Goal: Task Accomplishment & Management: Manage account settings

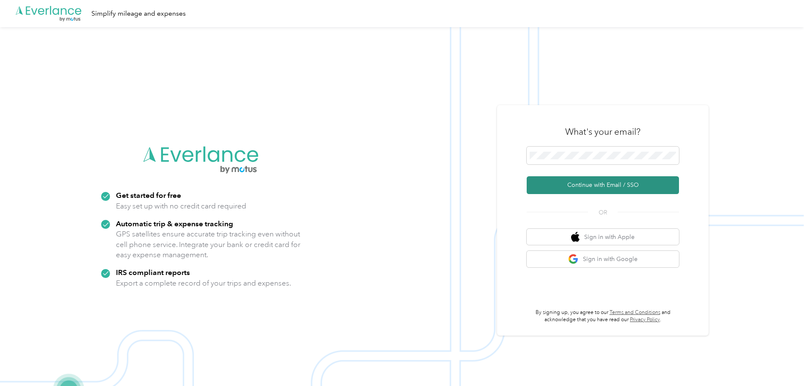
click at [595, 180] on button "Continue with Email / SSO" at bounding box center [603, 185] width 152 height 18
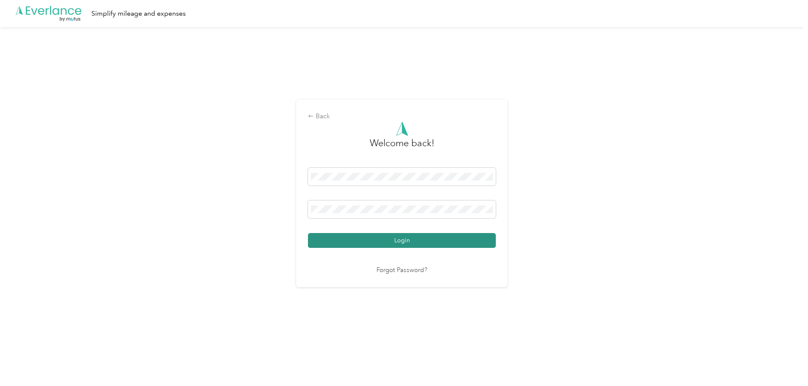
click at [391, 240] on button "Login" at bounding box center [402, 240] width 188 height 15
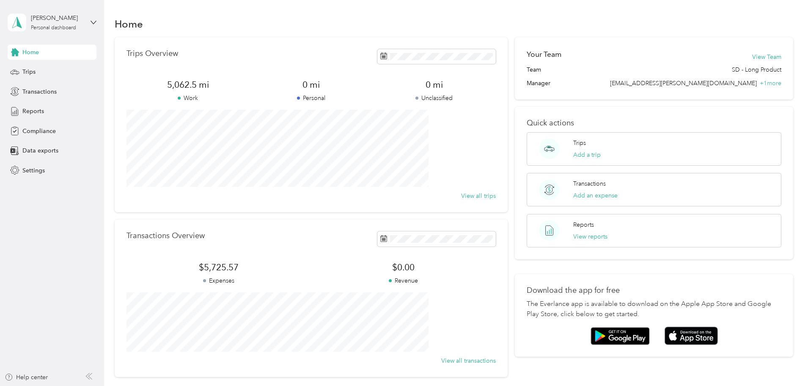
drag, startPoint x: 342, startPoint y: 23, endPoint x: 333, endPoint y: 24, distance: 9.4
click at [333, 24] on div "Home" at bounding box center [454, 24] width 679 height 18
click at [332, 23] on div "Home" at bounding box center [454, 24] width 679 height 18
click at [334, 21] on div "Home" at bounding box center [454, 24] width 679 height 18
click at [331, 22] on div "Home" at bounding box center [454, 24] width 679 height 18
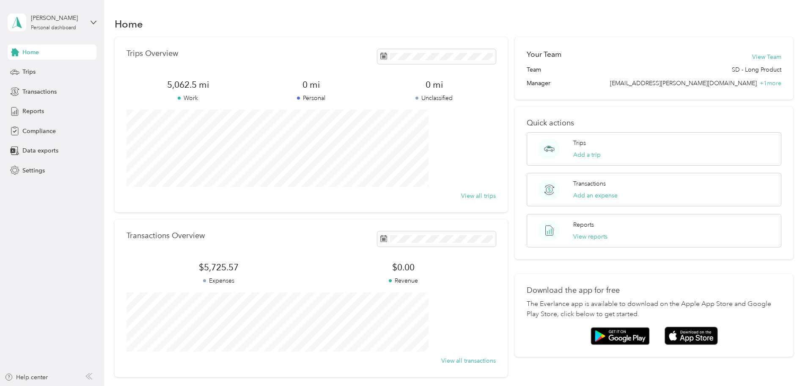
click at [333, 22] on div "Home" at bounding box center [454, 24] width 679 height 18
click at [35, 69] on span "Trips" at bounding box center [28, 71] width 13 height 9
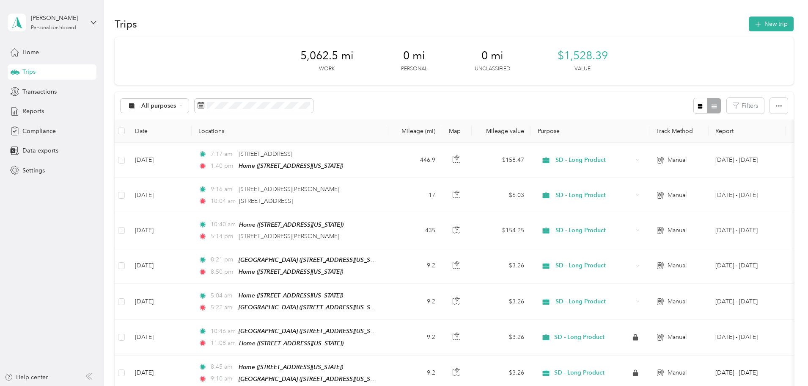
click at [418, 18] on div "Trips New trip" at bounding box center [454, 24] width 679 height 18
click at [749, 22] on button "New trip" at bounding box center [771, 24] width 45 height 15
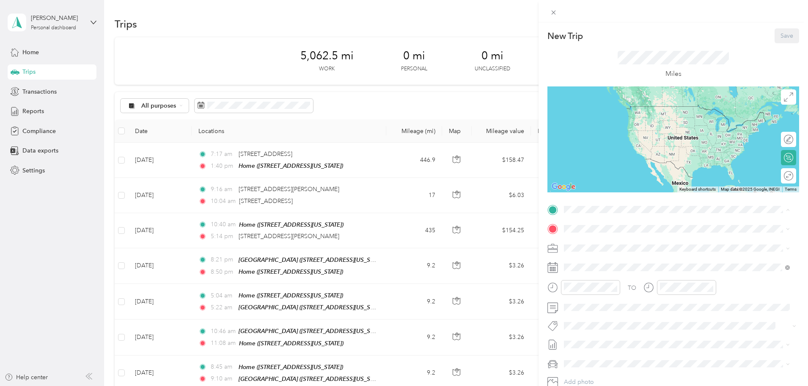
click at [598, 310] on div "Home [STREET_ADDRESS][US_STATE]" at bounding box center [622, 301] width 85 height 18
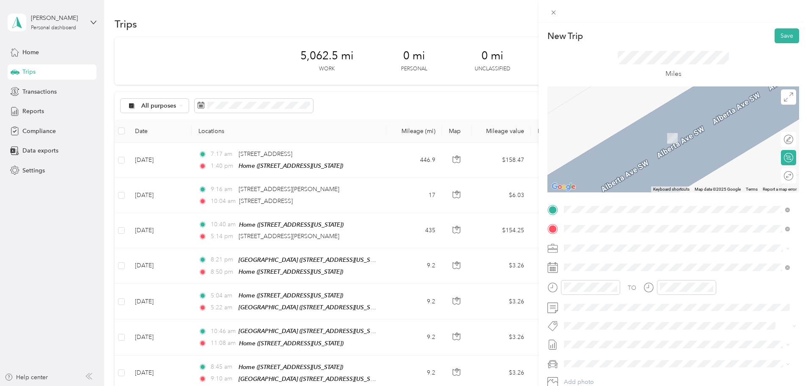
click at [606, 263] on span "[STREET_ADDRESS][US_STATE]" at bounding box center [622, 259] width 85 height 8
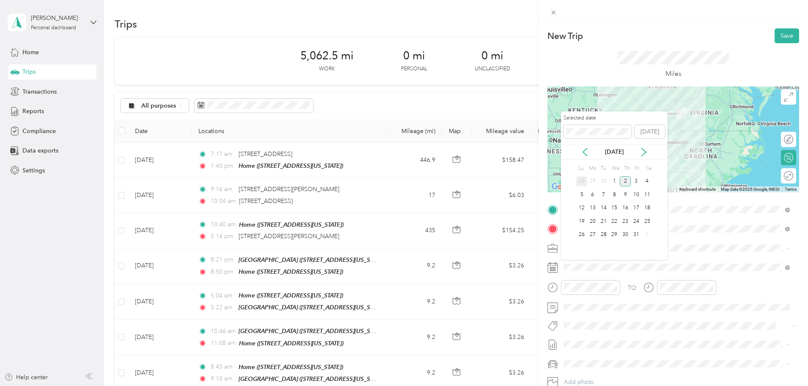
click at [582, 181] on div "28" at bounding box center [581, 181] width 11 height 11
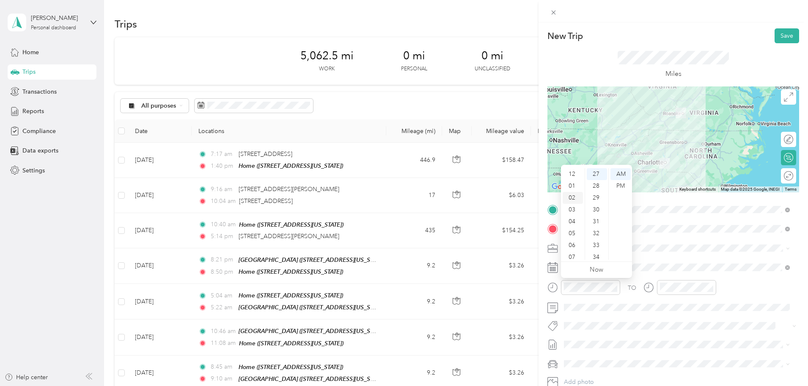
click at [572, 197] on div "02" at bounding box center [573, 198] width 20 height 12
click at [620, 186] on div "PM" at bounding box center [621, 186] width 20 height 12
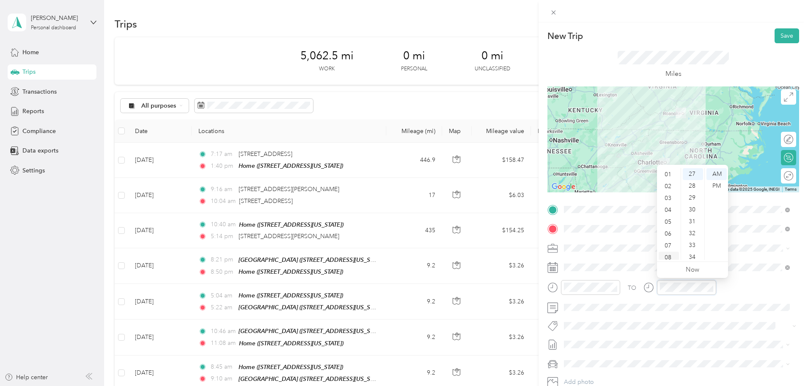
scroll to position [10, 0]
click at [668, 201] on div "03" at bounding box center [669, 199] width 20 height 12
click at [668, 199] on div "05" at bounding box center [669, 198] width 20 height 12
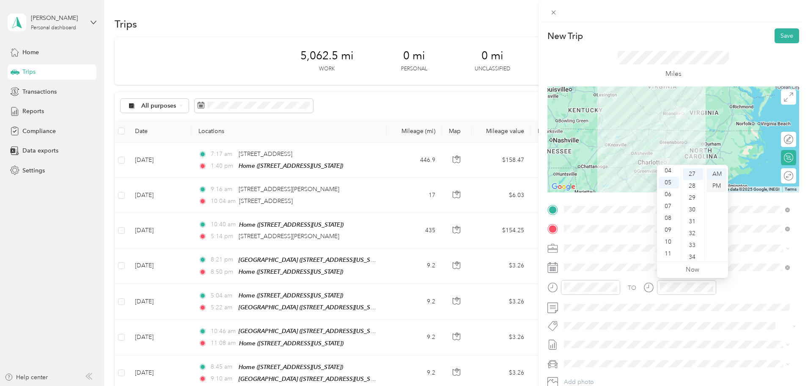
click at [718, 183] on div "PM" at bounding box center [717, 186] width 20 height 12
click at [691, 240] on div "40" at bounding box center [693, 243] width 20 height 12
click at [737, 289] on div "TO" at bounding box center [674, 290] width 252 height 21
click at [780, 34] on button "Save" at bounding box center [787, 35] width 25 height 15
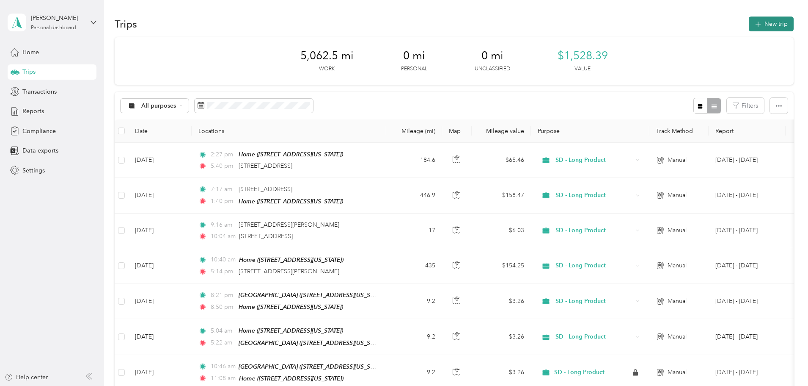
click at [749, 19] on button "New trip" at bounding box center [771, 24] width 45 height 15
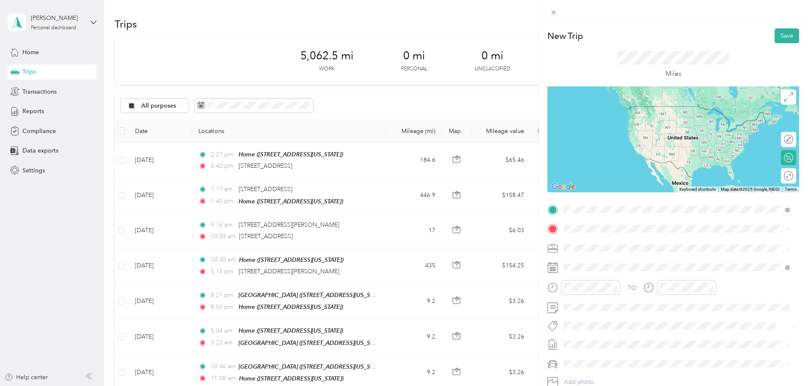
click at [610, 241] on span "[STREET_ADDRESS][US_STATE]" at bounding box center [622, 240] width 85 height 8
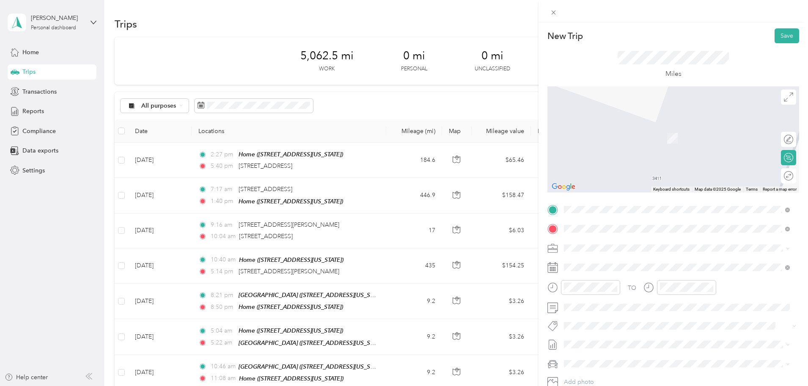
click at [599, 262] on span "[STREET_ADDRESS][PERSON_NAME][US_STATE]" at bounding box center [646, 259] width 132 height 8
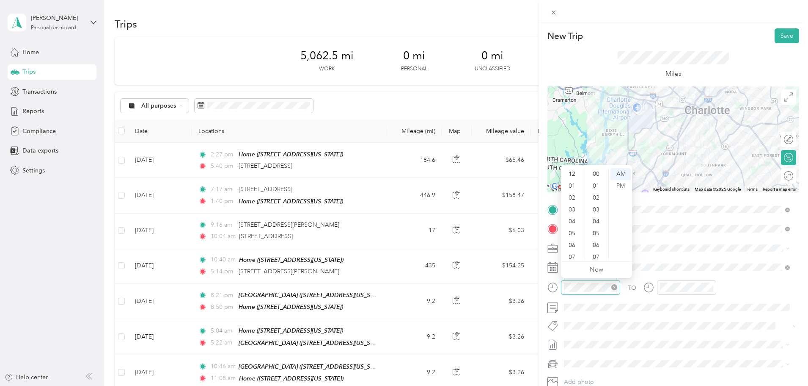
scroll to position [51, 0]
click at [573, 207] on div "07" at bounding box center [573, 206] width 20 height 12
click at [596, 223] on div "48" at bounding box center [597, 225] width 20 height 12
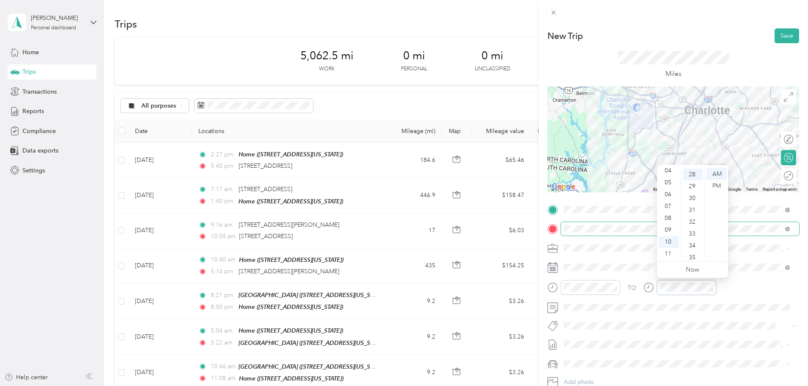
scroll to position [332, 0]
click at [669, 220] on div "08" at bounding box center [669, 218] width 20 height 12
click at [691, 192] on div "18" at bounding box center [693, 192] width 20 height 12
click at [744, 280] on div "TO" at bounding box center [674, 290] width 252 height 21
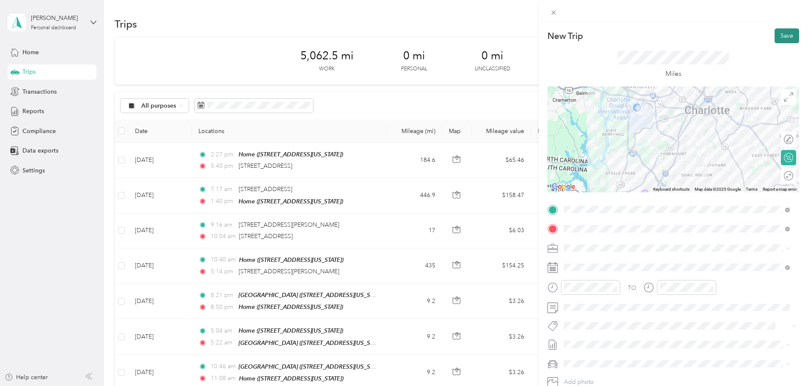
click at [781, 36] on button "Save" at bounding box center [787, 35] width 25 height 15
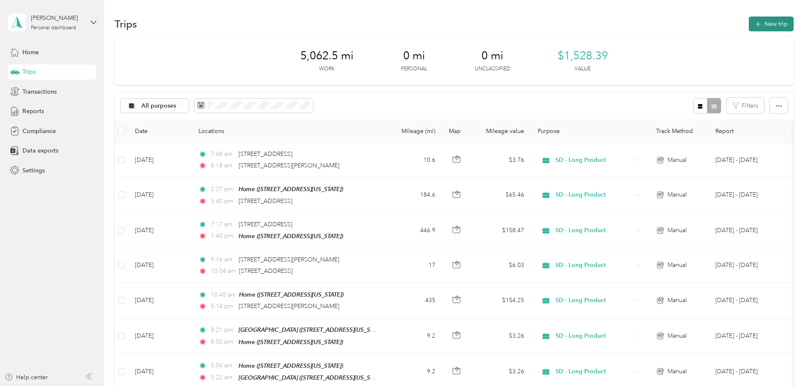
click at [749, 19] on button "New trip" at bounding box center [771, 24] width 45 height 15
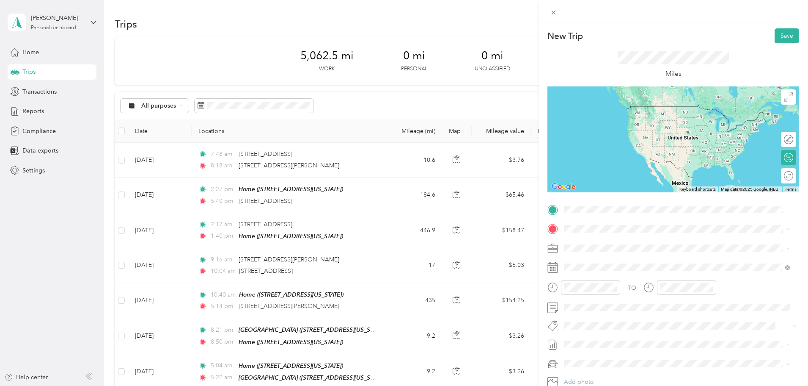
click at [609, 240] on span "[STREET_ADDRESS][PERSON_NAME][US_STATE]" at bounding box center [646, 240] width 132 height 8
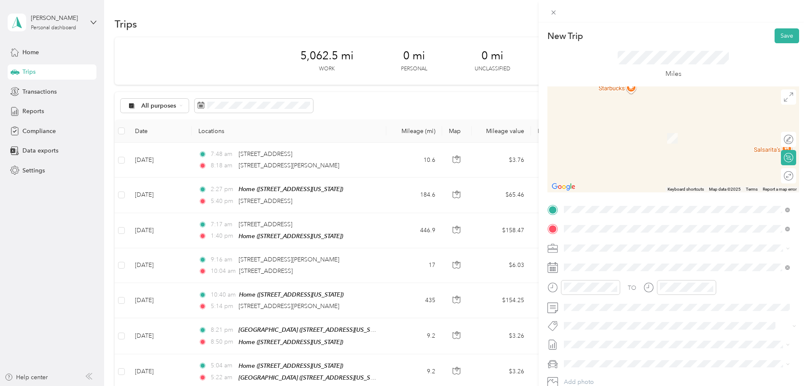
click at [607, 259] on span "[STREET_ADDRESS][PERSON_NAME][US_STATE]" at bounding box center [646, 259] width 132 height 8
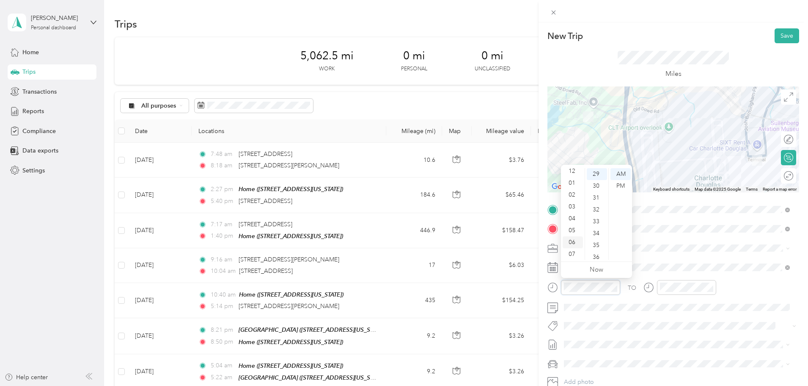
scroll to position [3, 0]
click at [573, 233] on div "09" at bounding box center [573, 238] width 20 height 12
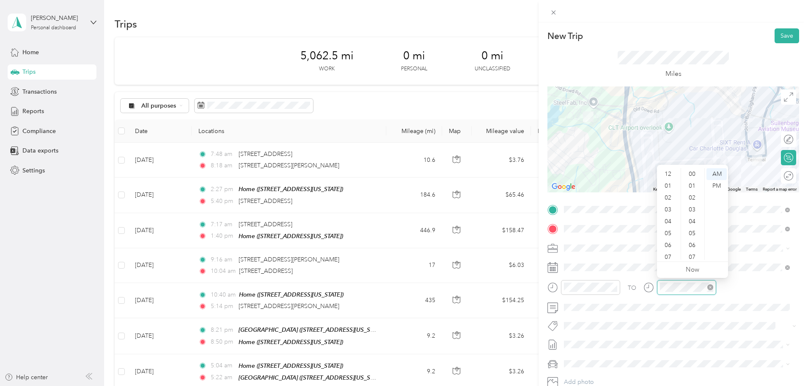
scroll to position [51, 0]
click at [667, 231] on div "09" at bounding box center [669, 230] width 20 height 12
click at [690, 251] on div "50" at bounding box center [693, 250] width 20 height 12
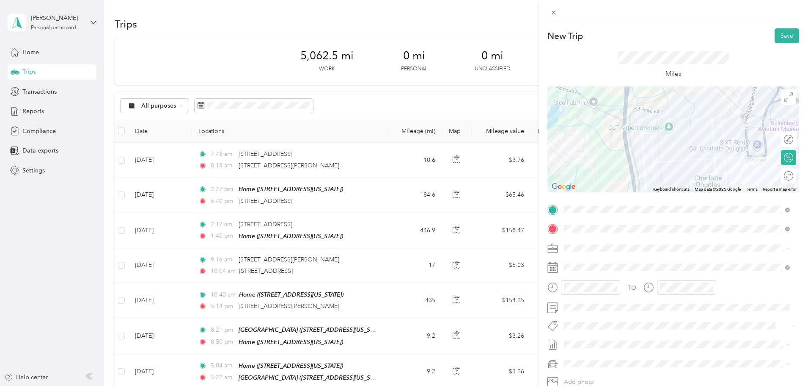
click at [746, 282] on div "TO" at bounding box center [674, 290] width 252 height 21
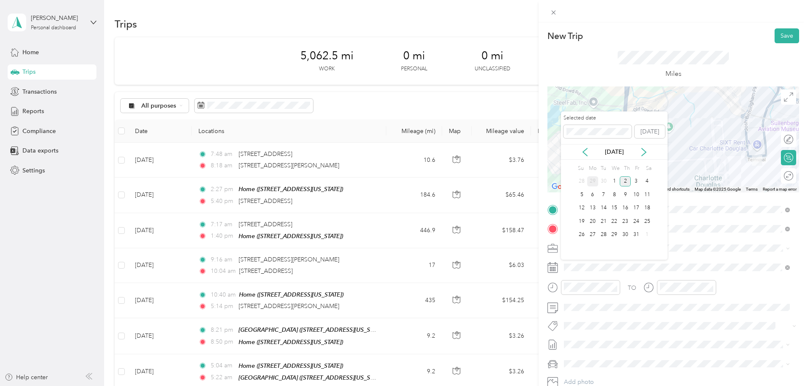
click at [594, 182] on div "29" at bounding box center [592, 181] width 11 height 11
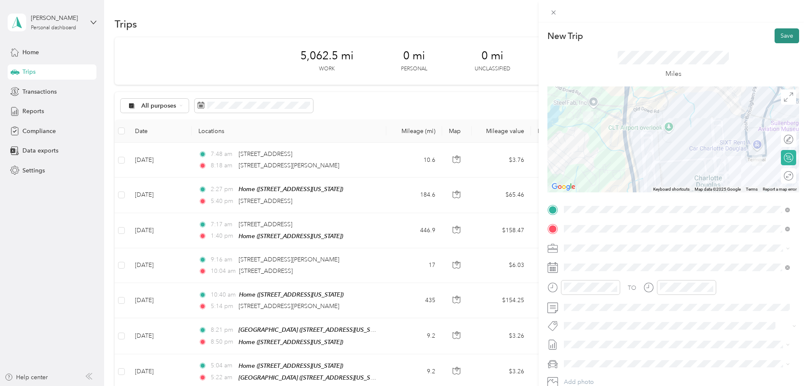
click at [776, 36] on button "Save" at bounding box center [787, 35] width 25 height 15
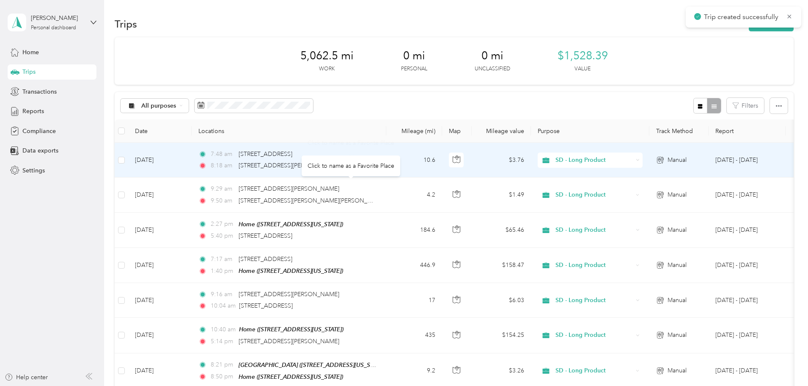
click at [376, 164] on div "8:18 am [STREET_ADDRESS][PERSON_NAME]" at bounding box center [287, 165] width 178 height 9
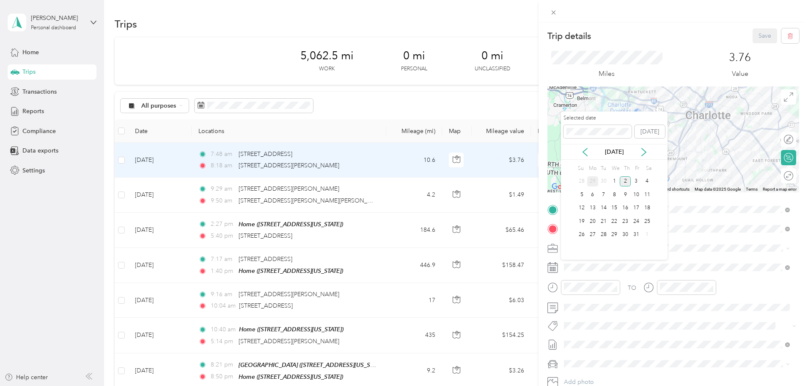
click at [594, 182] on div "29" at bounding box center [592, 181] width 11 height 11
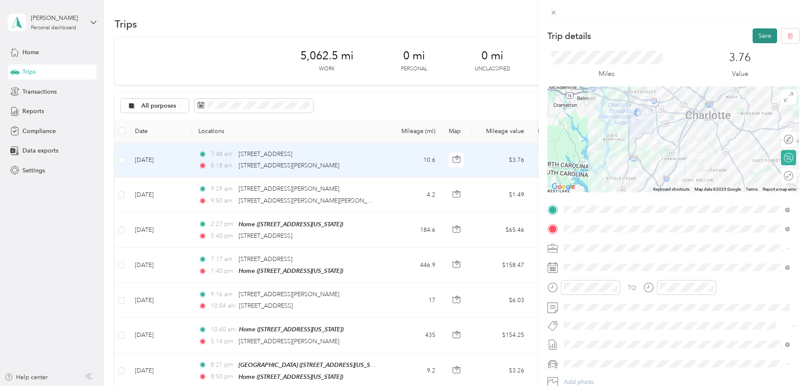
click at [764, 35] on button "Save" at bounding box center [765, 35] width 25 height 15
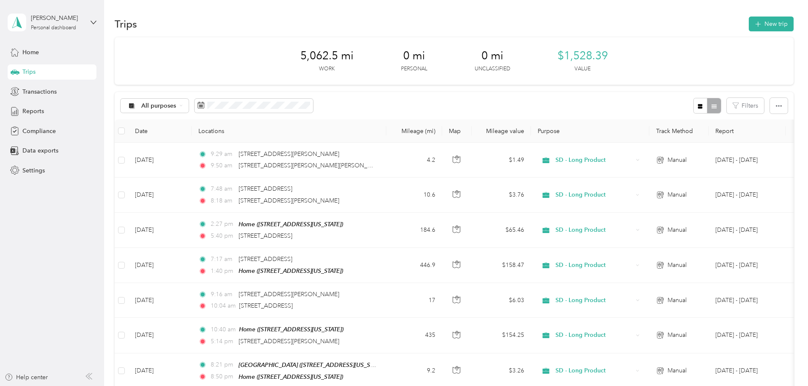
click at [408, 99] on div "All purposes Filters" at bounding box center [454, 106] width 679 height 28
click at [410, 99] on div "All purposes Filters" at bounding box center [454, 106] width 679 height 28
click at [413, 99] on div "All purposes Filters" at bounding box center [454, 106] width 679 height 28
click at [409, 99] on div "All purposes Filters" at bounding box center [454, 106] width 679 height 28
click at [410, 99] on div "All purposes Filters" at bounding box center [454, 106] width 679 height 28
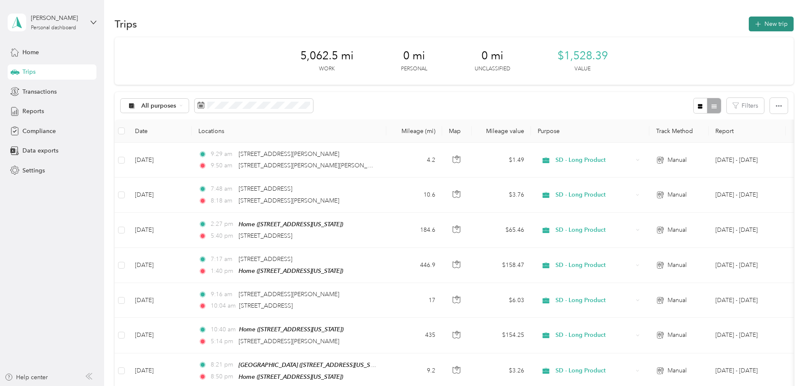
click at [749, 18] on button "New trip" at bounding box center [771, 24] width 45 height 15
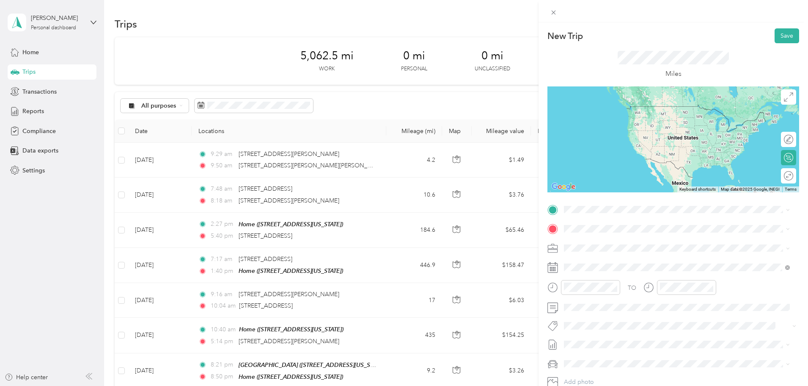
click at [604, 242] on span "[STREET_ADDRESS][PERSON_NAME][US_STATE]" at bounding box center [646, 238] width 132 height 8
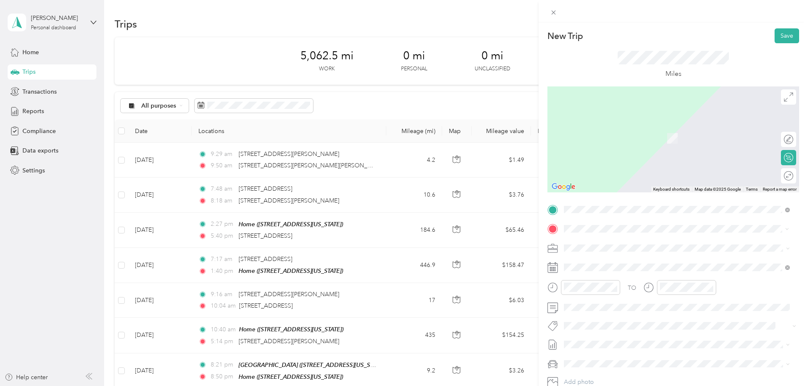
click at [595, 263] on span "[STREET_ADDRESS][US_STATE]" at bounding box center [622, 259] width 85 height 8
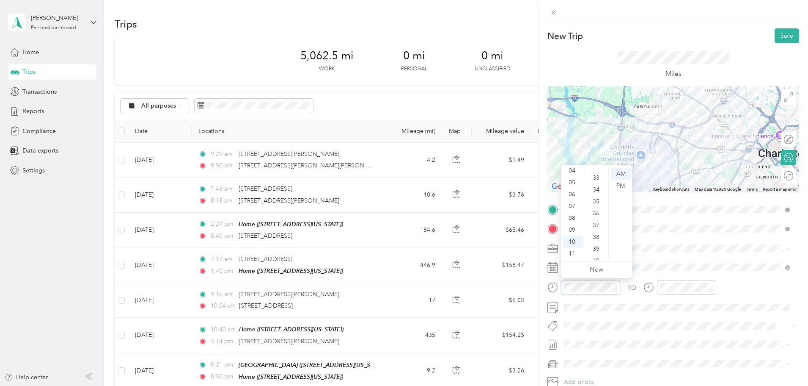
scroll to position [393, 0]
click at [573, 253] on div "11" at bounding box center [573, 254] width 20 height 12
click at [596, 224] on div "48" at bounding box center [597, 221] width 20 height 12
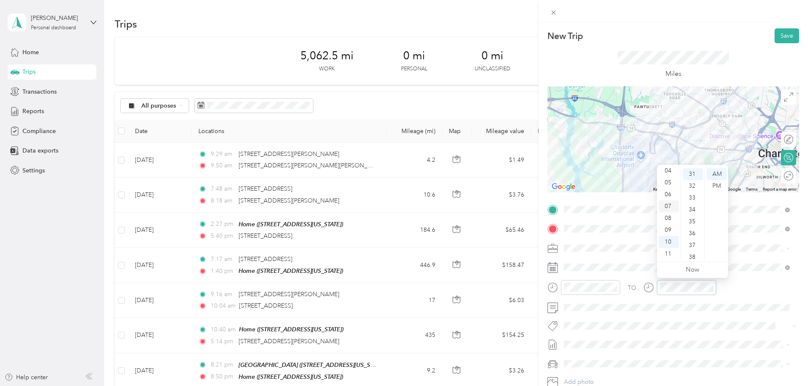
scroll to position [0, 0]
click at [667, 170] on div "12" at bounding box center [669, 174] width 20 height 12
click at [714, 184] on div "PM" at bounding box center [717, 186] width 20 height 12
click at [691, 216] on div "10" at bounding box center [693, 220] width 20 height 12
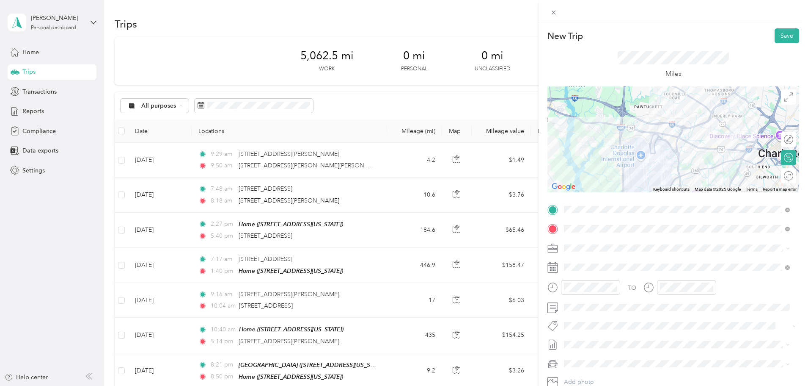
click at [713, 66] on div "Miles" at bounding box center [673, 65] width 111 height 28
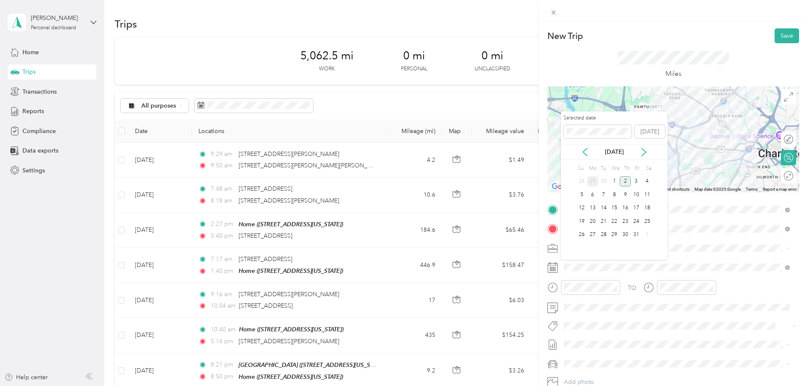
click at [594, 181] on div "29" at bounding box center [592, 181] width 11 height 11
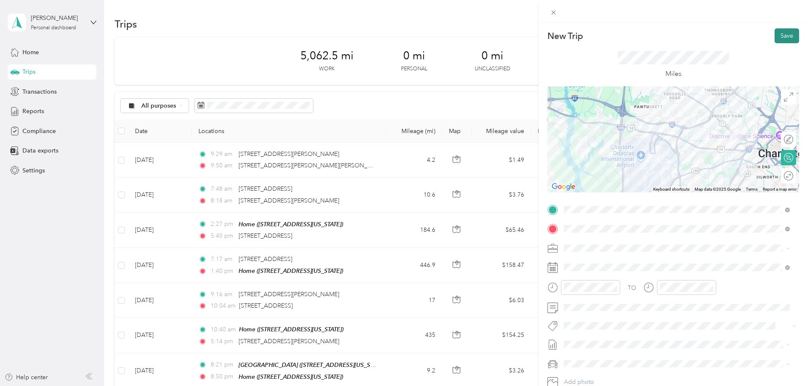
click at [780, 36] on button "Save" at bounding box center [787, 35] width 25 height 15
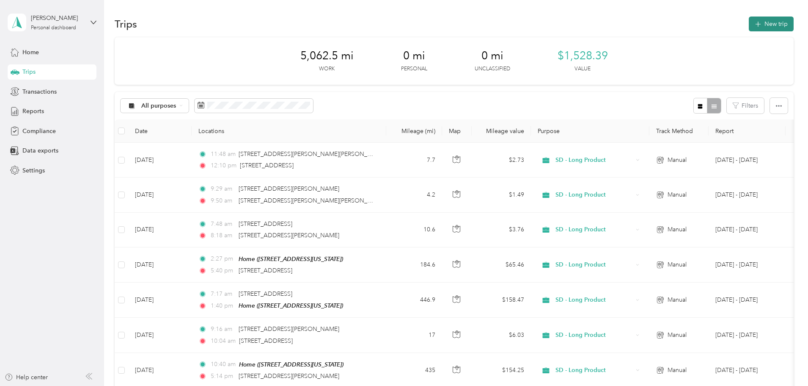
click at [749, 17] on button "New trip" at bounding box center [771, 24] width 45 height 15
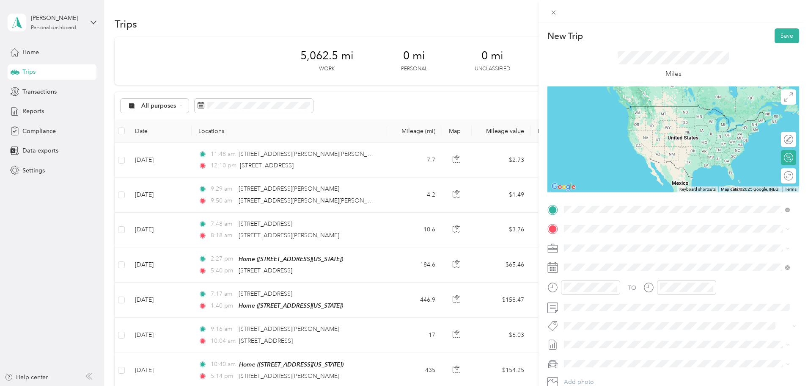
click at [613, 244] on span "[STREET_ADDRESS][US_STATE]" at bounding box center [622, 240] width 85 height 8
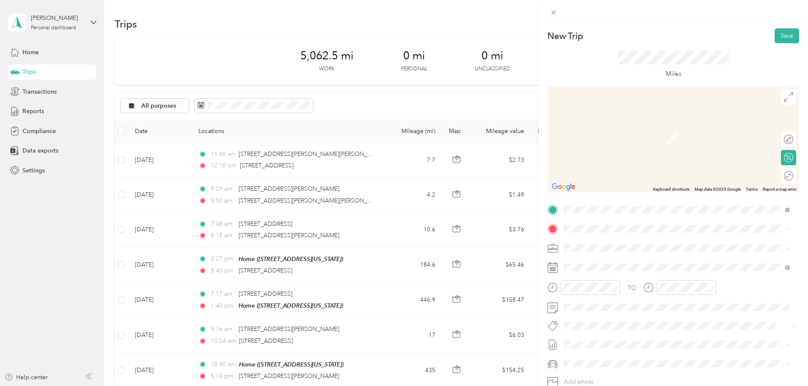
click at [601, 263] on span "[STREET_ADDRESS][PERSON_NAME][US_STATE]" at bounding box center [646, 259] width 132 height 8
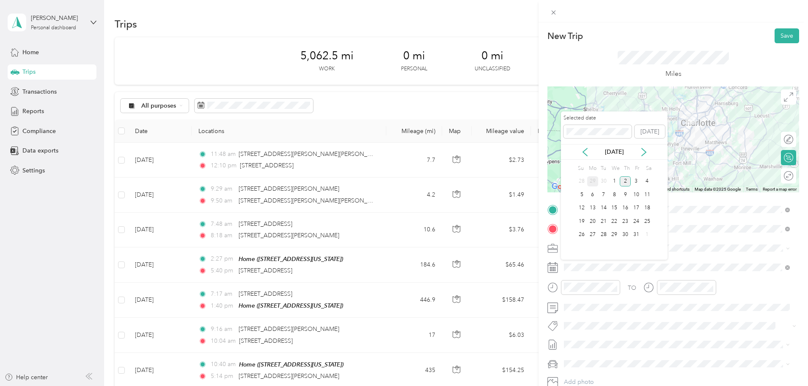
click at [593, 178] on div "29" at bounding box center [592, 181] width 11 height 11
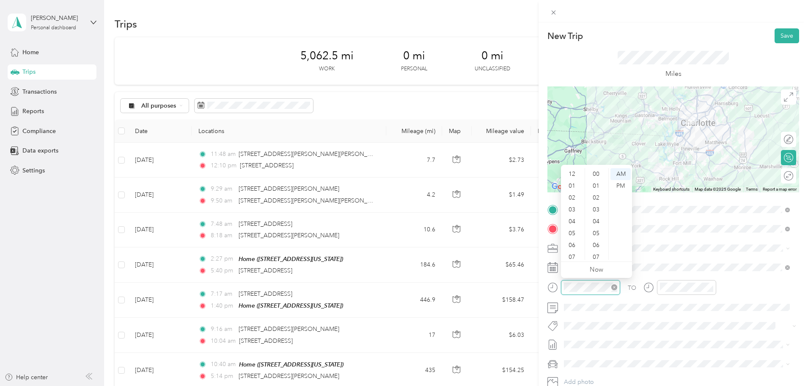
scroll to position [51, 0]
click at [621, 185] on div "PM" at bounding box center [621, 186] width 20 height 12
click at [572, 185] on div "01" at bounding box center [573, 186] width 20 height 12
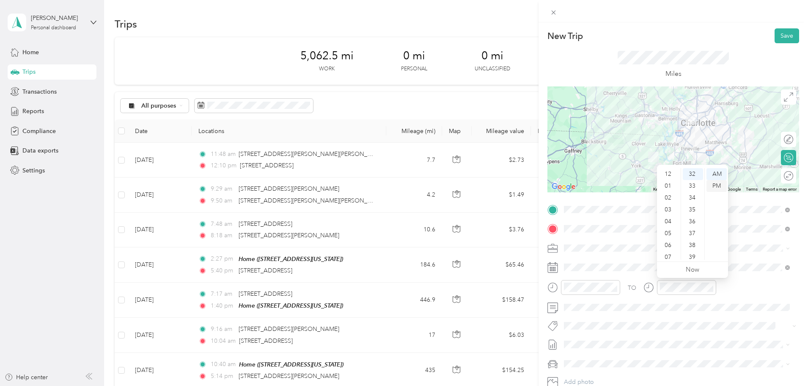
click at [714, 183] on div "PM" at bounding box center [717, 186] width 20 height 12
click at [670, 198] on div "02" at bounding box center [669, 198] width 20 height 12
click at [693, 229] on div "46" at bounding box center [693, 231] width 20 height 12
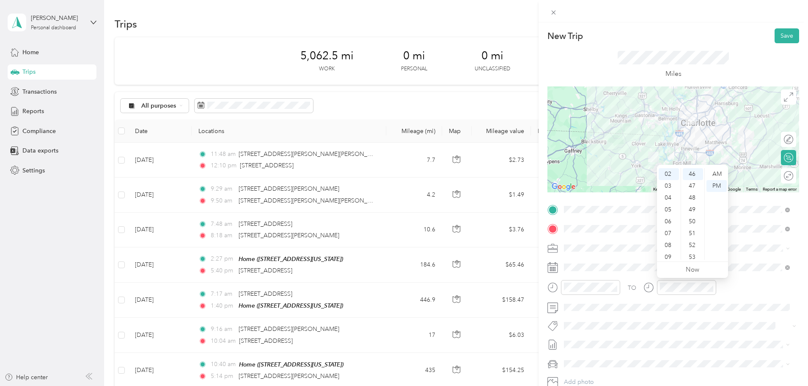
click at [748, 287] on div "TO" at bounding box center [674, 290] width 252 height 21
click at [780, 30] on button "Save" at bounding box center [787, 35] width 25 height 15
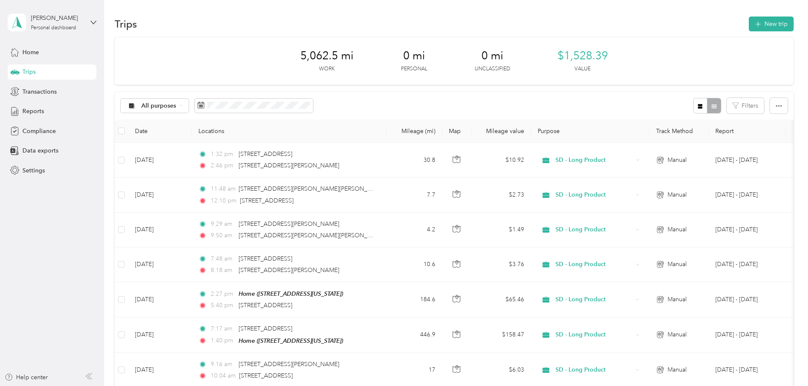
click at [411, 99] on div "All purposes Filters" at bounding box center [454, 106] width 679 height 28
click at [749, 19] on button "New trip" at bounding box center [771, 24] width 45 height 15
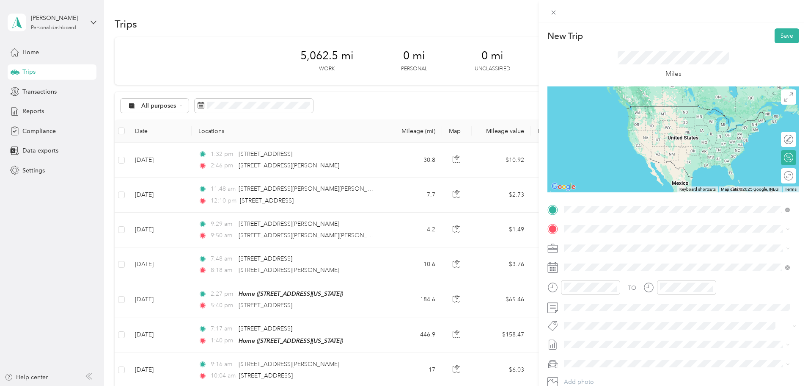
click at [604, 242] on span "[STREET_ADDRESS][PERSON_NAME][US_STATE]" at bounding box center [646, 240] width 132 height 8
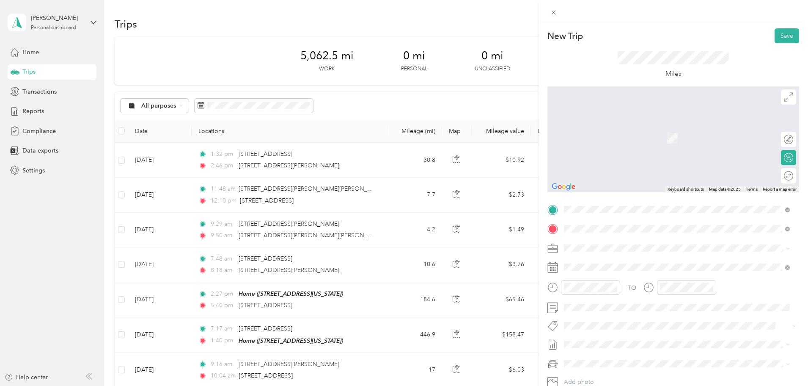
click at [595, 260] on span "[STREET_ADDRESS][US_STATE]" at bounding box center [622, 259] width 85 height 8
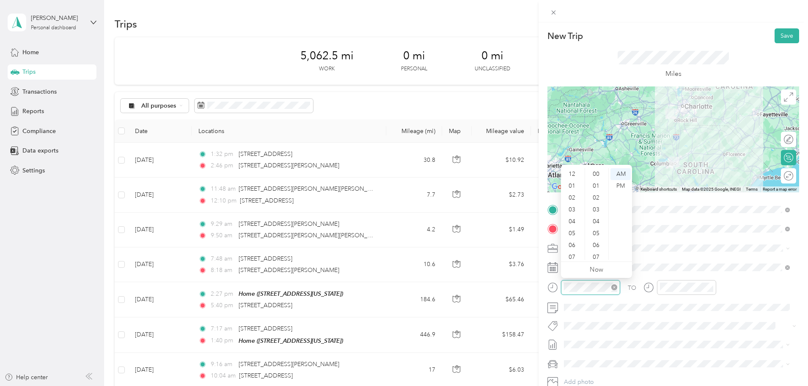
scroll to position [51, 0]
click at [621, 185] on div "PM" at bounding box center [621, 186] width 20 height 12
click at [571, 211] on div "03" at bounding box center [573, 210] width 20 height 12
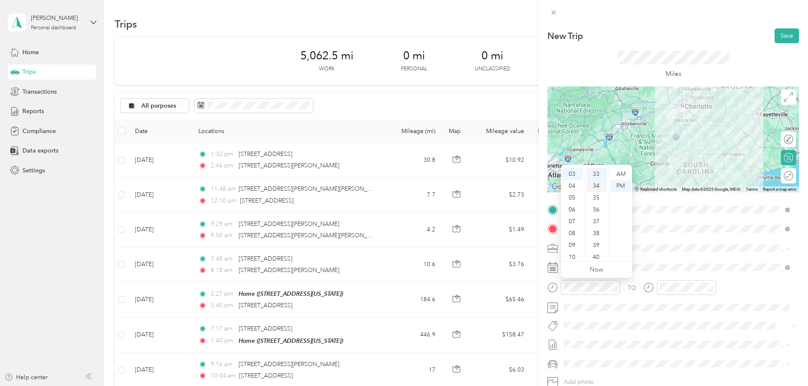
click at [595, 185] on div "34" at bounding box center [597, 186] width 20 height 12
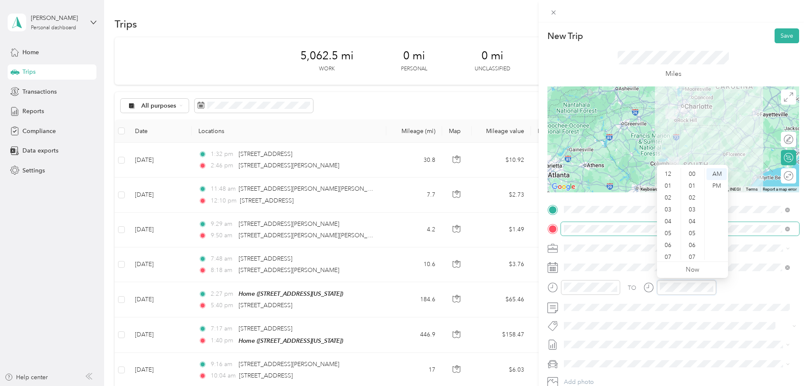
scroll to position [51, 0]
click at [667, 185] on div "05" at bounding box center [669, 182] width 20 height 12
click at [718, 185] on div "PM" at bounding box center [717, 186] width 20 height 12
click at [692, 171] on div "20" at bounding box center [693, 169] width 20 height 12
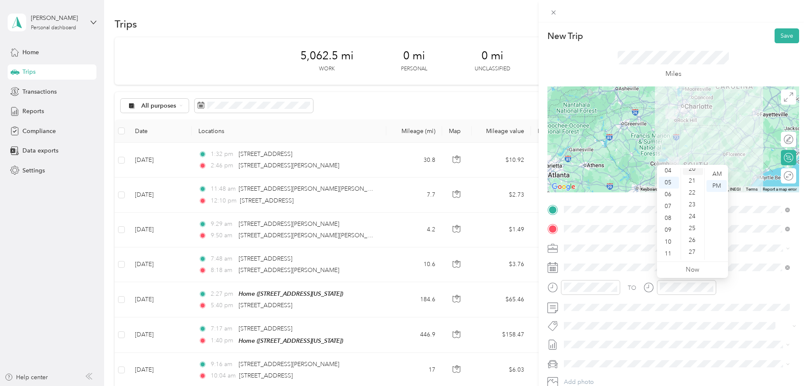
scroll to position [237, 0]
click at [779, 31] on button "Save" at bounding box center [787, 35] width 25 height 15
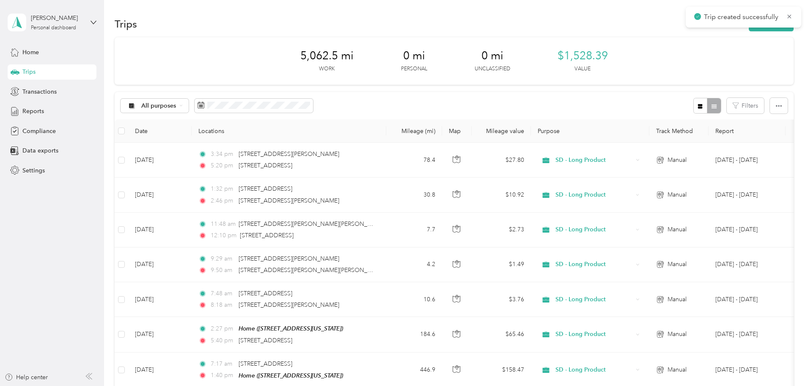
click at [410, 101] on div "All purposes Filters" at bounding box center [454, 106] width 679 height 28
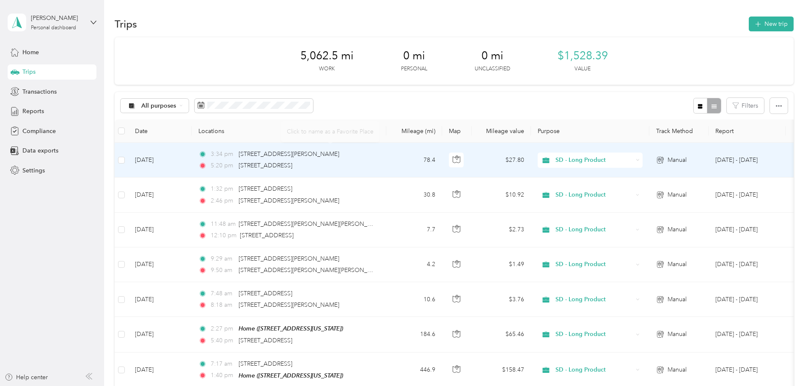
click at [192, 159] on td "[DATE]" at bounding box center [159, 160] width 63 height 35
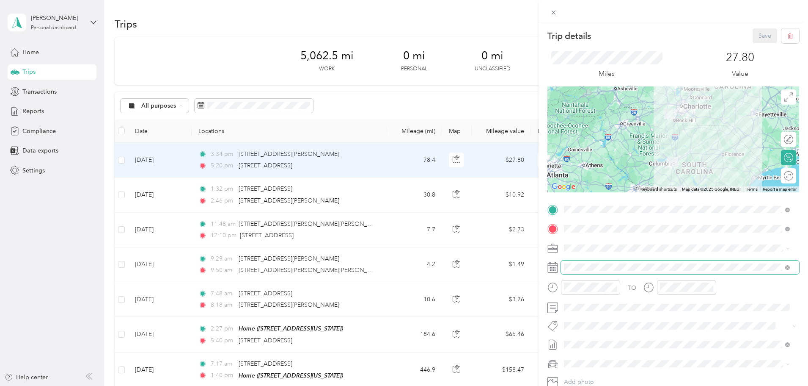
click at [596, 263] on span at bounding box center [680, 267] width 238 height 14
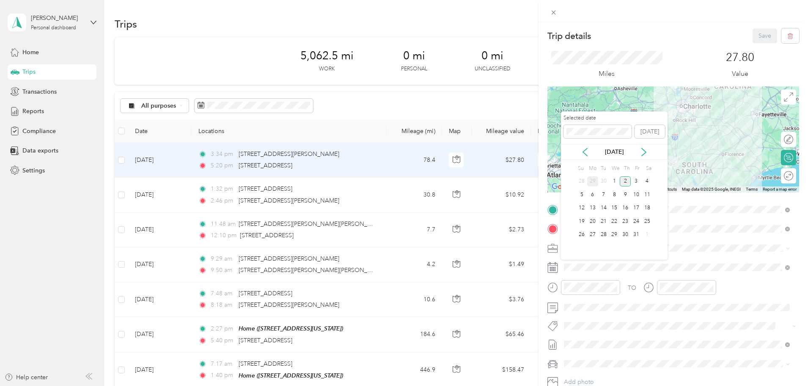
click at [594, 180] on div "29" at bounding box center [592, 181] width 11 height 11
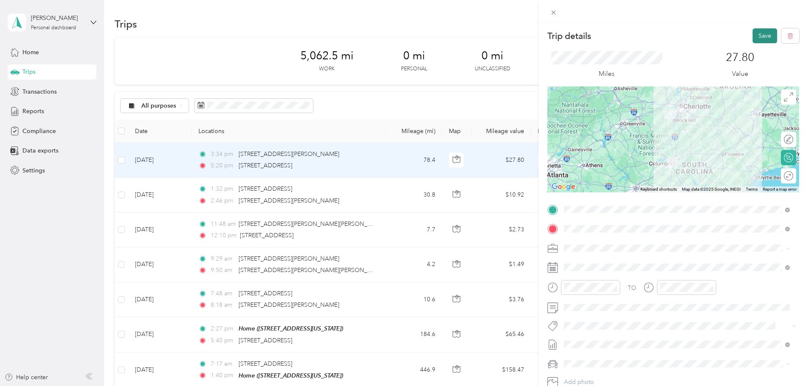
click at [754, 33] on button "Save" at bounding box center [765, 35] width 25 height 15
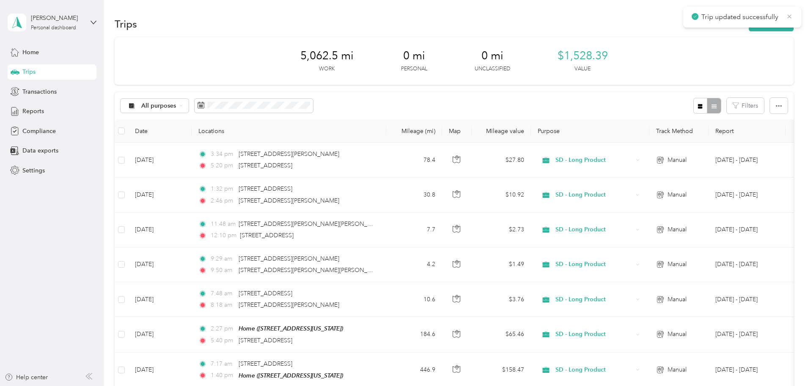
click at [790, 17] on icon at bounding box center [789, 17] width 7 height 8
click at [749, 22] on button "New trip" at bounding box center [771, 24] width 45 height 15
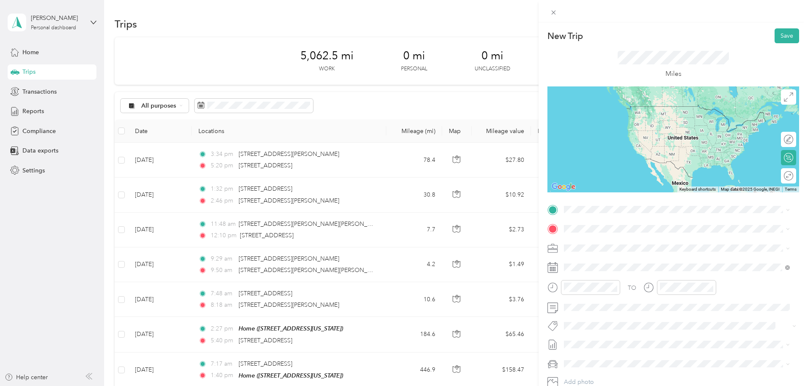
click at [607, 242] on span "[STREET_ADDRESS][US_STATE]" at bounding box center [622, 239] width 85 height 8
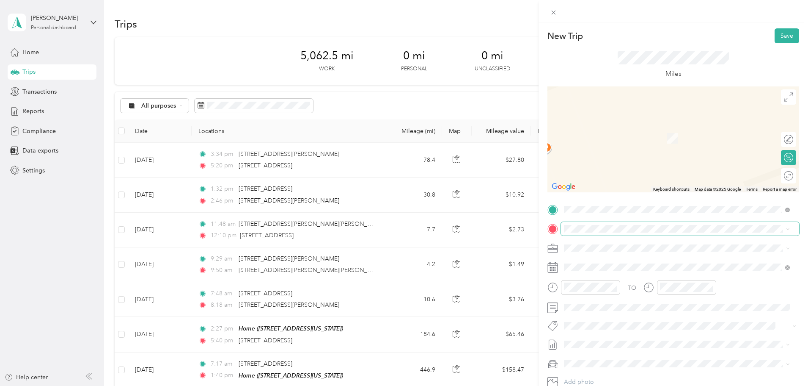
click at [580, 232] on div "TO Add photo" at bounding box center [674, 305] width 252 height 204
click at [593, 263] on span "[STREET_ADDRESS][US_STATE]" at bounding box center [622, 259] width 85 height 8
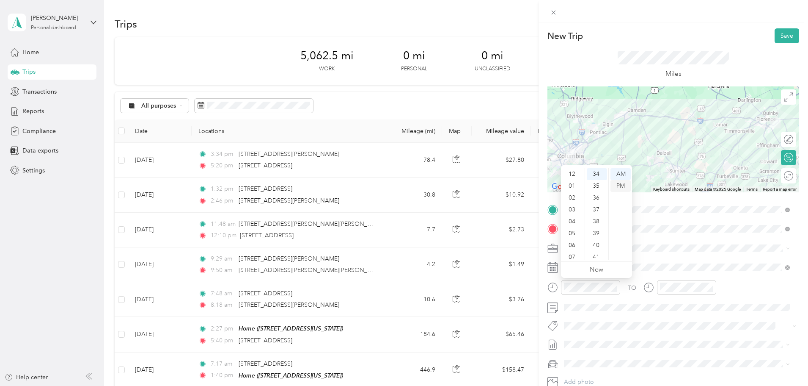
click at [616, 187] on div "PM" at bounding box center [621, 186] width 20 height 12
click at [571, 204] on div "07" at bounding box center [573, 206] width 20 height 12
click at [595, 174] on div "10" at bounding box center [597, 172] width 20 height 12
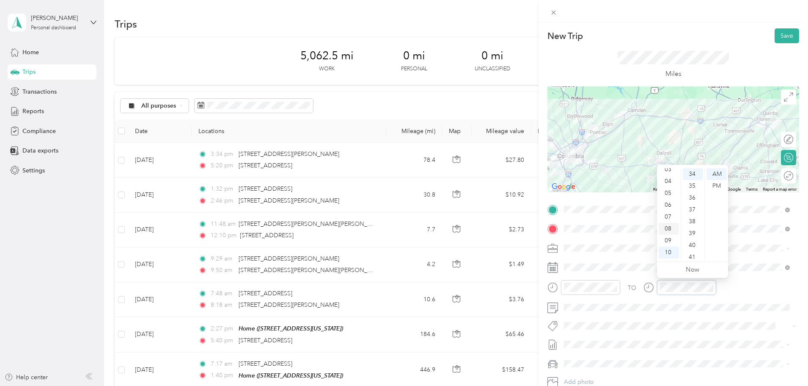
scroll to position [51, 0]
click at [668, 229] on div "09" at bounding box center [669, 230] width 20 height 12
click at [690, 174] on div "00" at bounding box center [693, 174] width 20 height 12
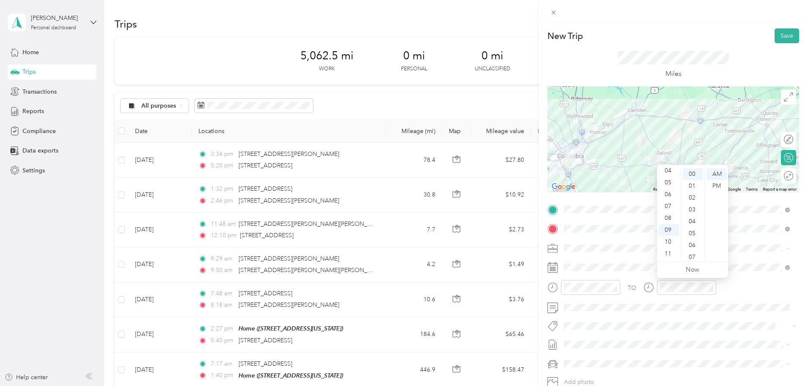
click at [598, 62] on div "Miles" at bounding box center [674, 64] width 252 height 43
click at [670, 229] on div "09" at bounding box center [669, 230] width 20 height 12
click at [689, 175] on div "00" at bounding box center [693, 174] width 20 height 12
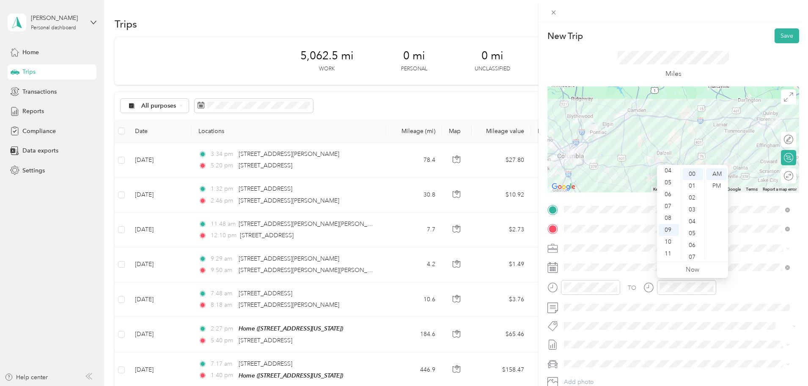
click at [609, 63] on div "Miles" at bounding box center [674, 64] width 252 height 43
click at [670, 231] on div "09" at bounding box center [669, 230] width 20 height 12
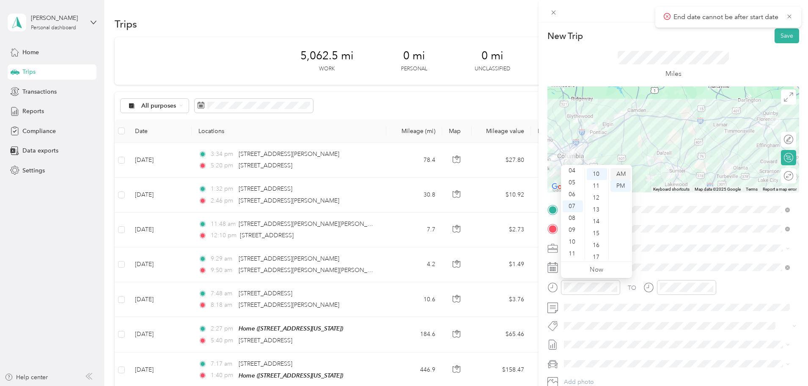
click at [618, 174] on div "AM" at bounding box center [621, 174] width 20 height 12
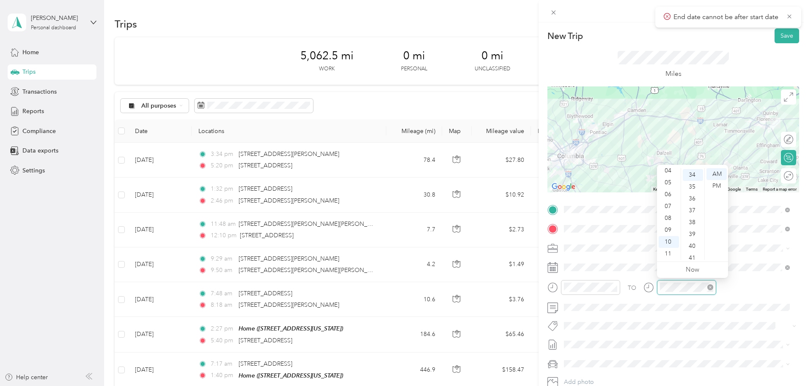
scroll to position [403, 0]
click at [670, 232] on div "09" at bounding box center [669, 230] width 20 height 12
click at [691, 174] on div "00" at bounding box center [693, 171] width 20 height 12
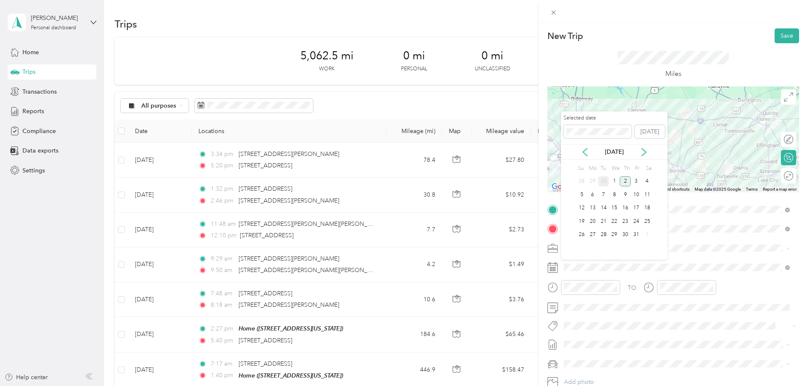
click at [603, 179] on div "30" at bounding box center [603, 181] width 11 height 11
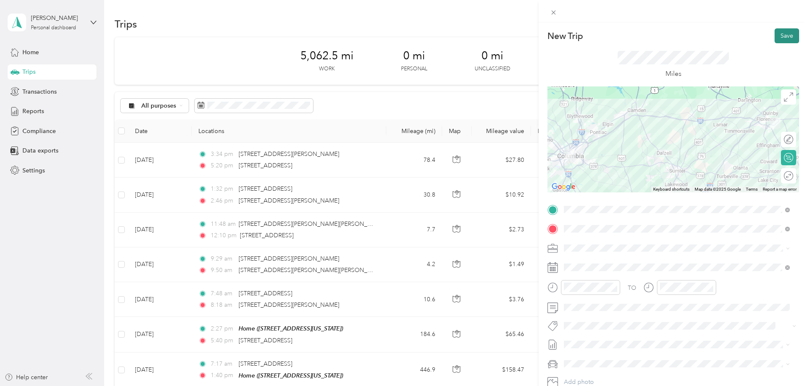
click at [775, 36] on button "Save" at bounding box center [787, 35] width 25 height 15
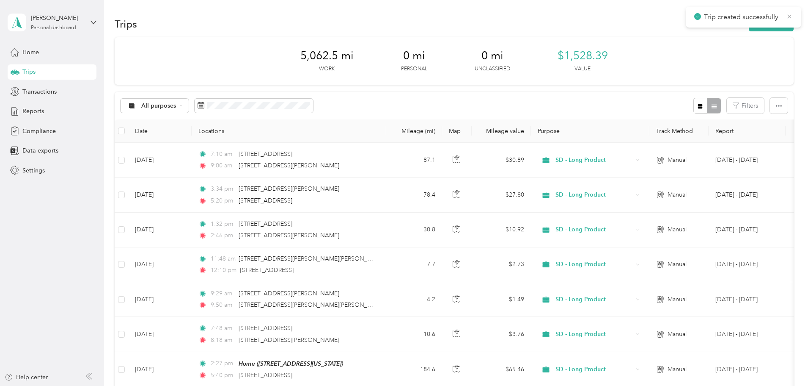
click at [789, 18] on icon at bounding box center [789, 17] width 7 height 8
click at [749, 22] on button "New trip" at bounding box center [771, 24] width 45 height 15
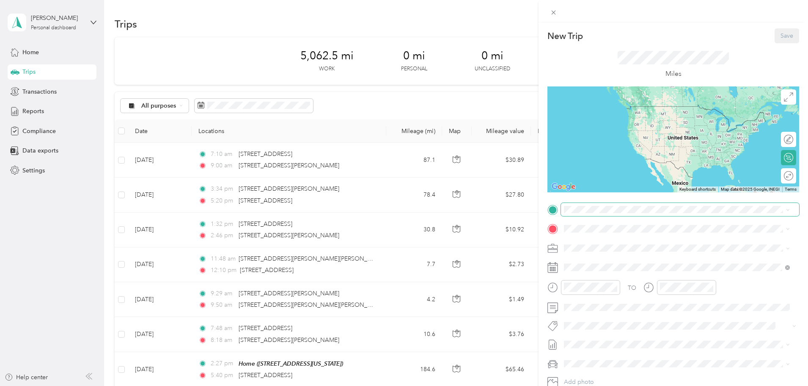
click at [591, 213] on span at bounding box center [680, 210] width 238 height 14
click at [605, 241] on span "[STREET_ADDRESS][US_STATE]" at bounding box center [622, 240] width 85 height 8
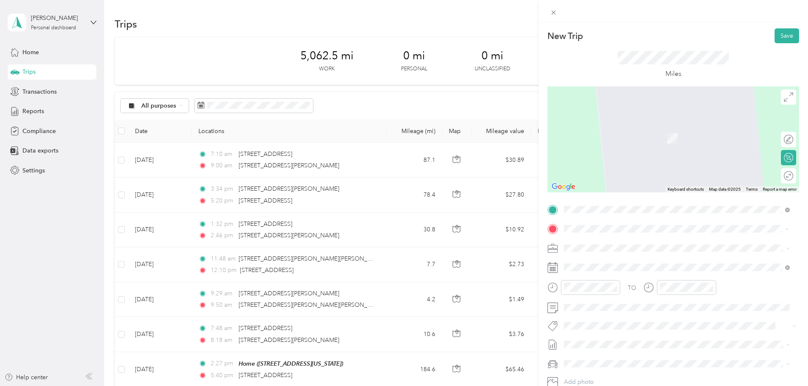
click at [604, 263] on span "[STREET_ADDRESS][PERSON_NAME][US_STATE]" at bounding box center [646, 259] width 132 height 8
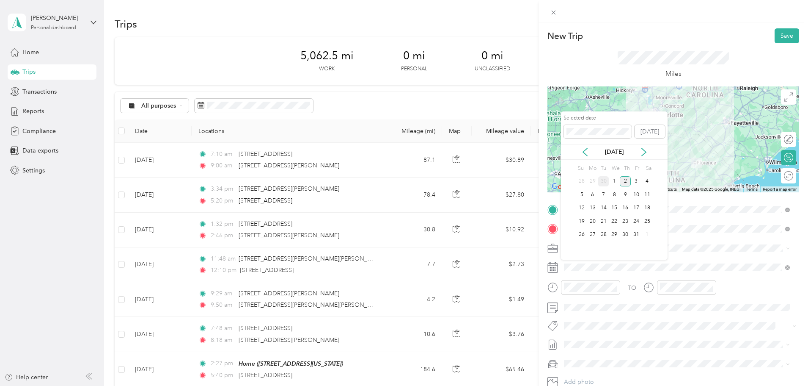
click at [601, 182] on div "30" at bounding box center [603, 181] width 11 height 11
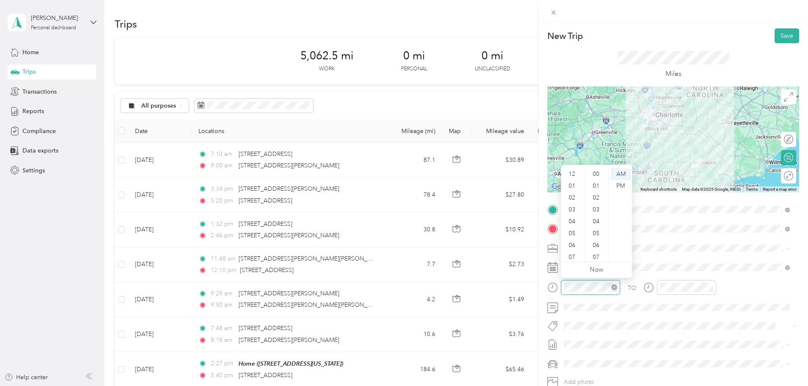
scroll to position [51, 0]
click at [571, 257] on div "11" at bounding box center [573, 254] width 20 height 12
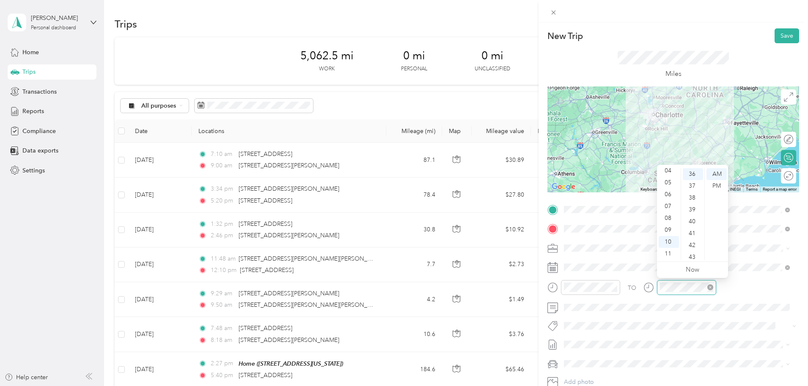
scroll to position [427, 0]
click at [719, 187] on div "PM" at bounding box center [717, 186] width 20 height 12
click at [668, 188] on div "01" at bounding box center [669, 186] width 20 height 12
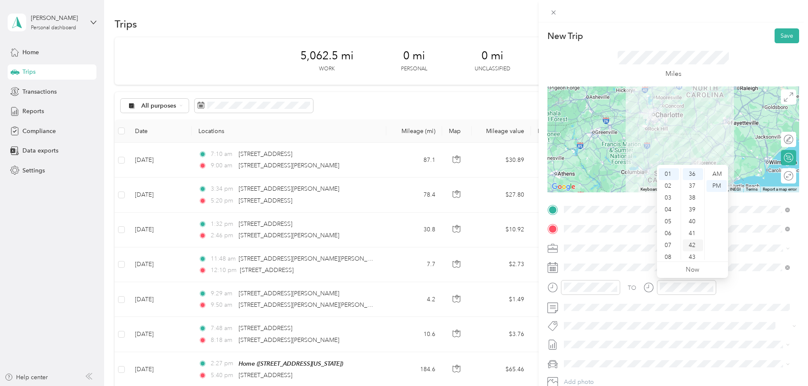
click at [692, 245] on div "42" at bounding box center [693, 245] width 20 height 12
click at [741, 290] on div "TO" at bounding box center [674, 290] width 252 height 21
click at [779, 33] on button "Save" at bounding box center [787, 35] width 25 height 15
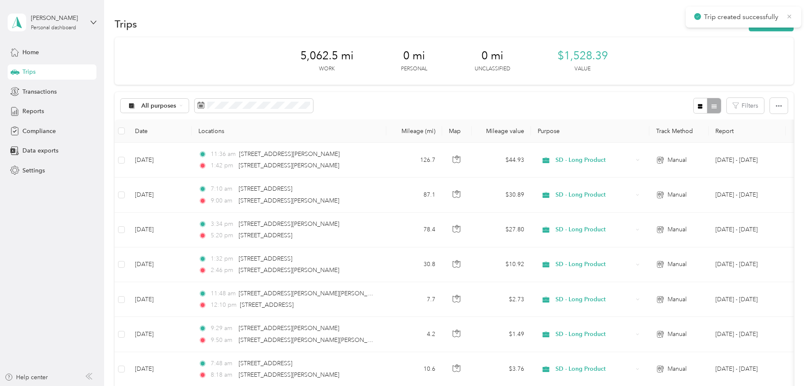
click at [790, 19] on icon at bounding box center [789, 17] width 7 height 8
click at [749, 22] on button "New trip" at bounding box center [771, 24] width 45 height 15
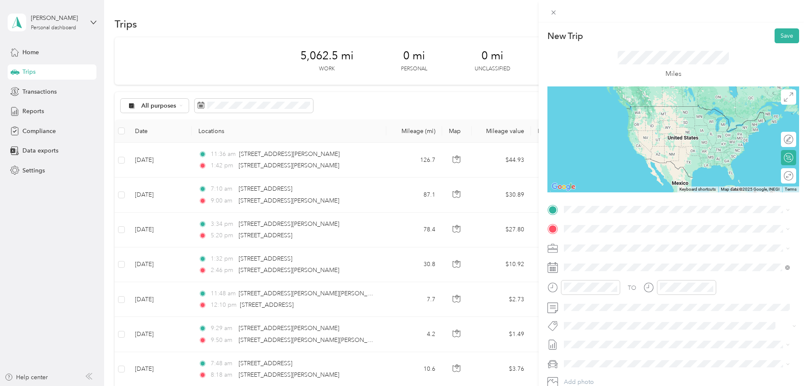
click at [601, 240] on span "[STREET_ADDRESS][PERSON_NAME][US_STATE]" at bounding box center [646, 238] width 132 height 8
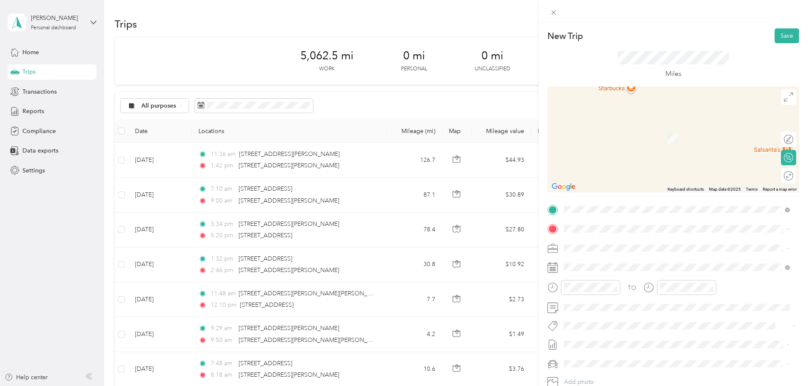
click at [590, 329] on div "Home [STREET_ADDRESS][US_STATE]" at bounding box center [622, 320] width 85 height 18
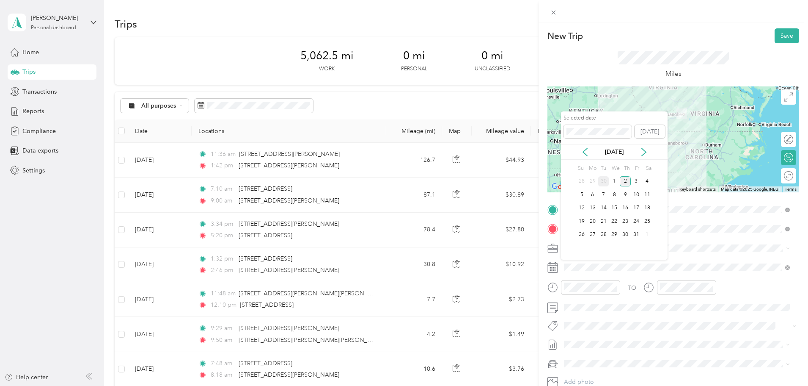
click at [601, 179] on div "30" at bounding box center [603, 181] width 11 height 11
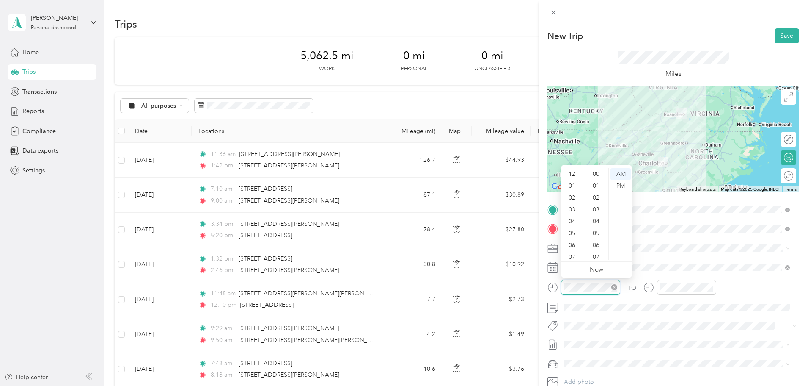
scroll to position [51, 0]
click at [617, 186] on div "PM" at bounding box center [621, 186] width 20 height 12
click at [571, 199] on div "02" at bounding box center [573, 198] width 20 height 12
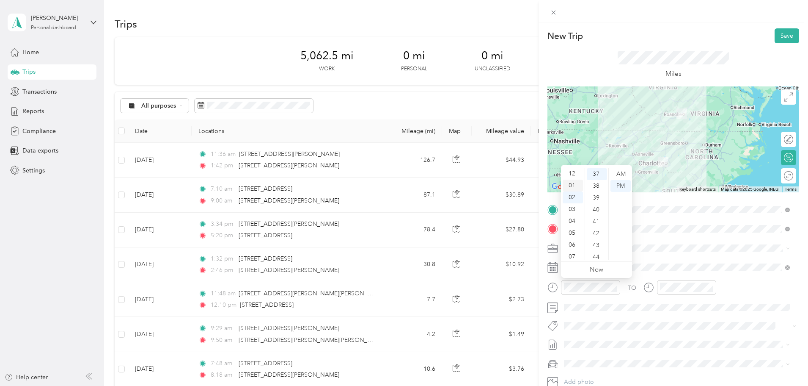
click at [571, 184] on div "01" at bounding box center [573, 185] width 20 height 12
click at [595, 234] on div "50" at bounding box center [597, 237] width 20 height 12
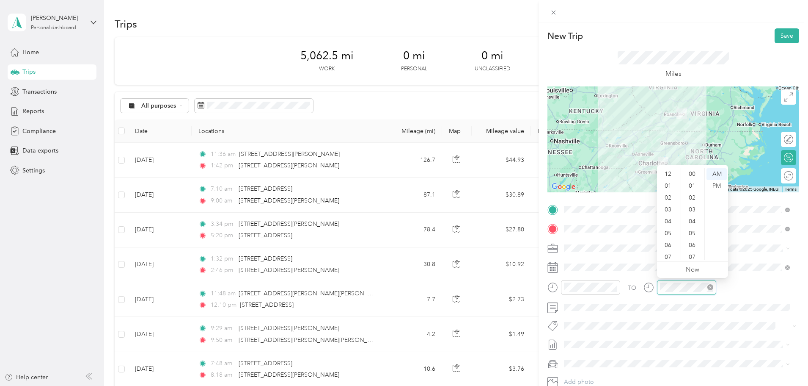
scroll to position [51, 0]
click at [668, 182] on div "05" at bounding box center [669, 182] width 20 height 12
click at [718, 185] on div "PM" at bounding box center [717, 186] width 20 height 12
click at [690, 177] on div "00" at bounding box center [693, 174] width 20 height 12
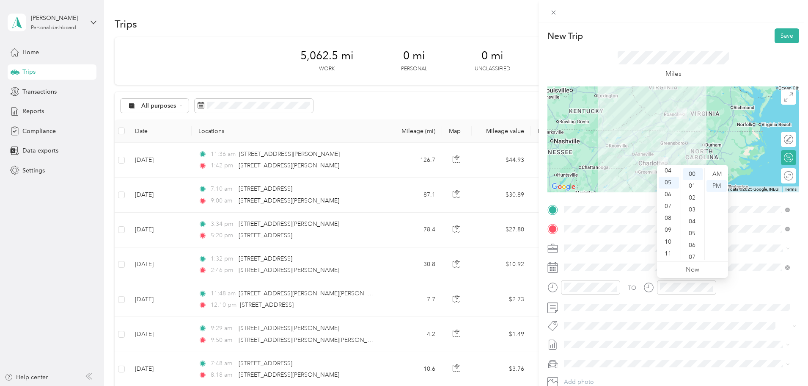
click at [742, 284] on div "TO" at bounding box center [674, 290] width 252 height 21
click at [779, 39] on button "Save" at bounding box center [787, 35] width 25 height 15
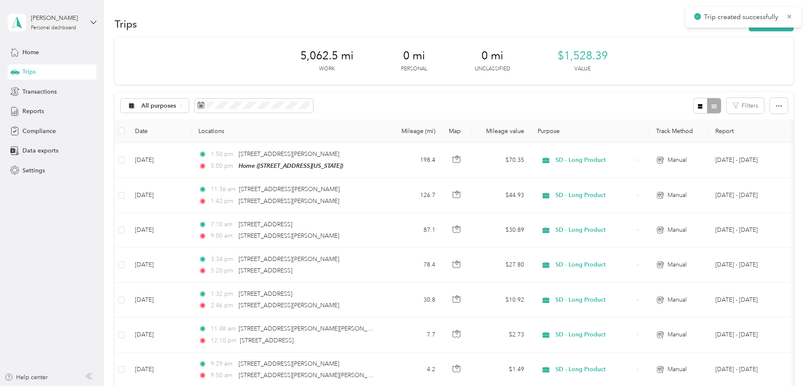
click at [425, 96] on div "All purposes Filters" at bounding box center [454, 106] width 679 height 28
click at [410, 101] on div "All purposes Filters" at bounding box center [454, 106] width 679 height 28
click at [34, 110] on span "Reports" at bounding box center [33, 111] width 22 height 9
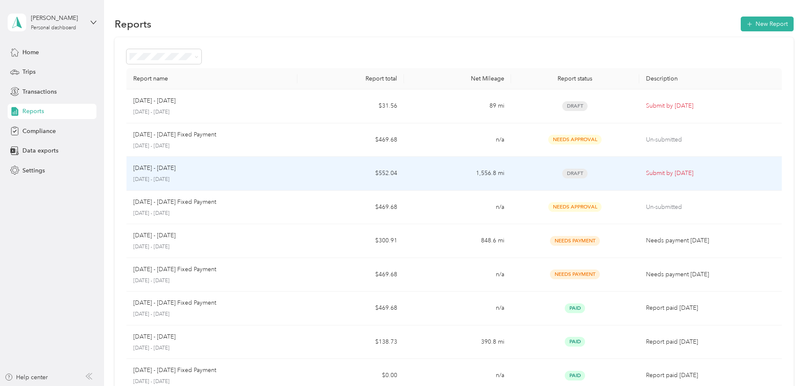
click at [430, 170] on td "1,556.8 mi" at bounding box center [457, 174] width 107 height 34
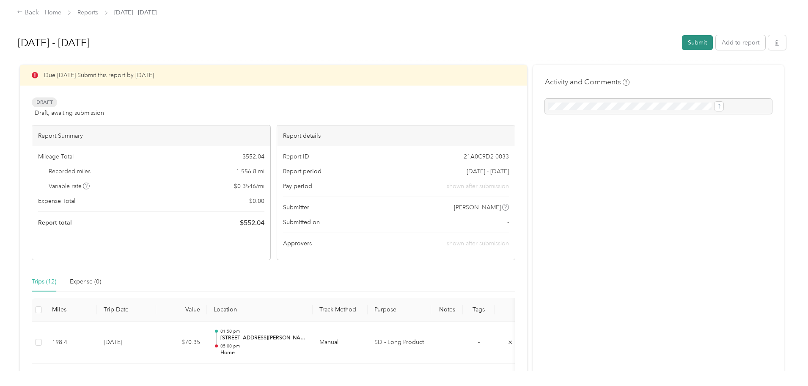
click at [682, 39] on button "Submit" at bounding box center [697, 42] width 31 height 15
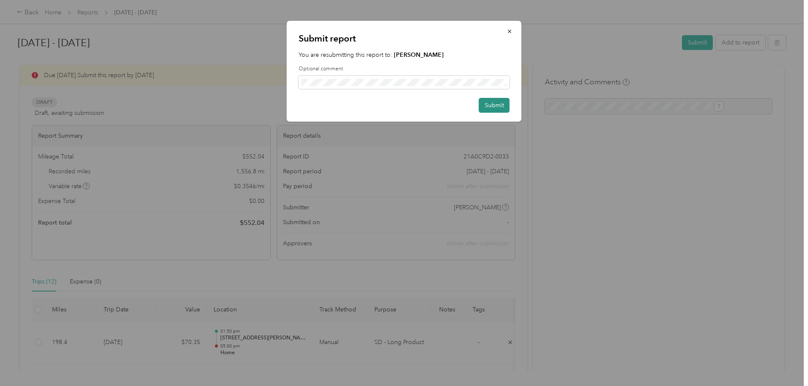
click at [496, 99] on button "Submit" at bounding box center [494, 105] width 31 height 15
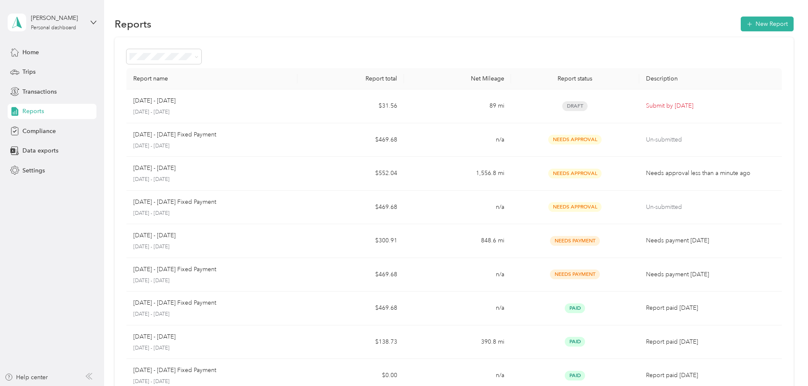
click at [406, 42] on div "Report name Report total Net Mileage Report status Description [DATE] - [DATE] …" at bounding box center [454, 249] width 679 height 425
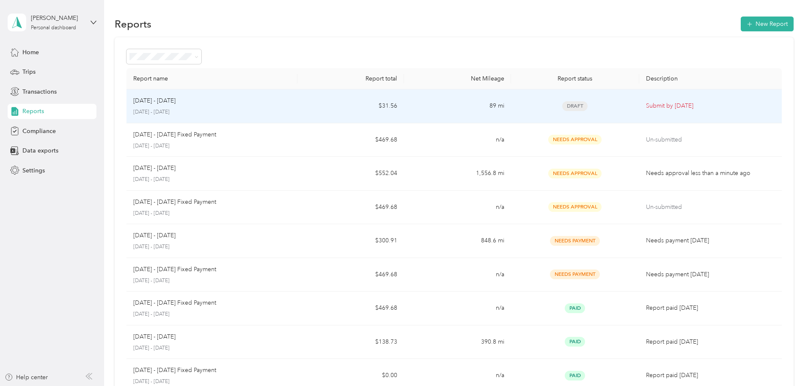
click at [433, 109] on td "89 mi" at bounding box center [457, 106] width 107 height 34
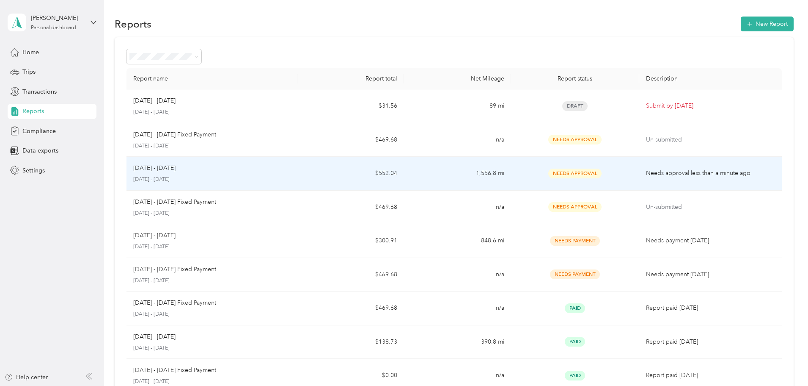
click at [429, 171] on td "1,556.8 mi" at bounding box center [457, 174] width 107 height 34
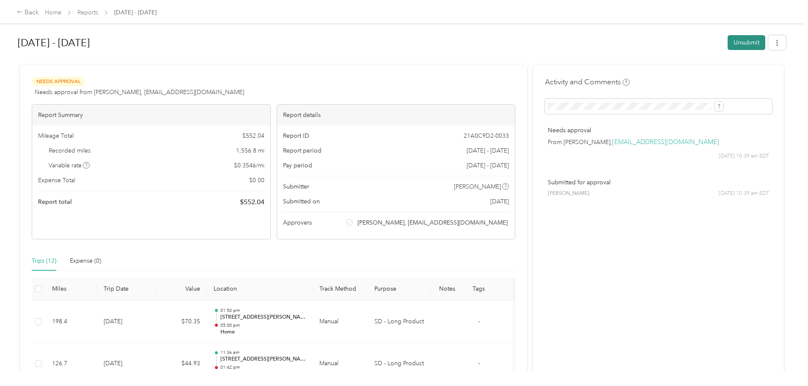
click at [728, 46] on button "Unsubmit" at bounding box center [747, 42] width 38 height 15
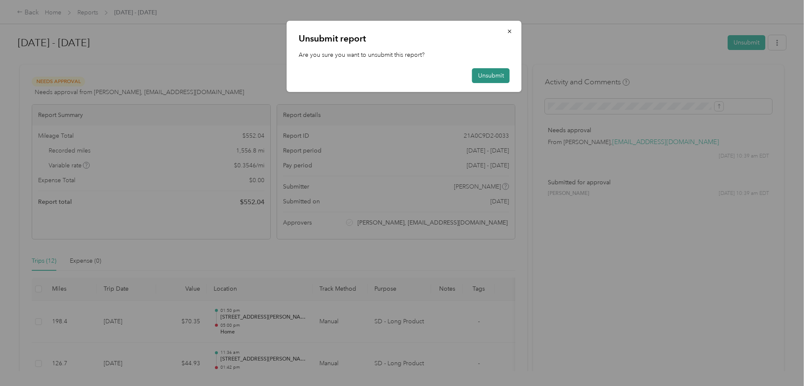
click at [491, 75] on button "Unsubmit" at bounding box center [491, 75] width 38 height 15
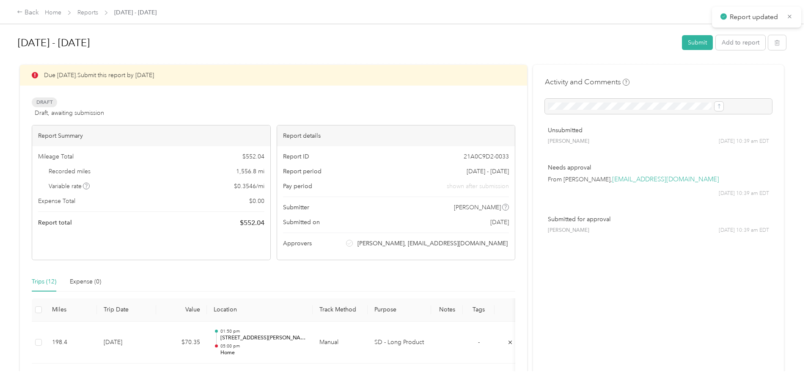
click at [39, 14] on div "Back" at bounding box center [28, 13] width 22 height 10
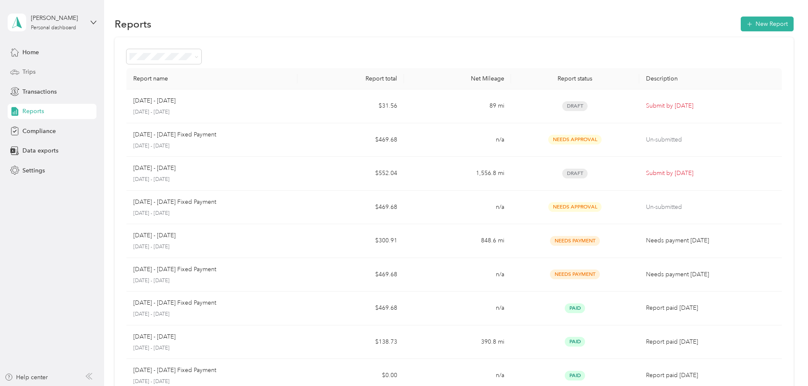
click at [36, 69] on div "Trips" at bounding box center [52, 71] width 89 height 15
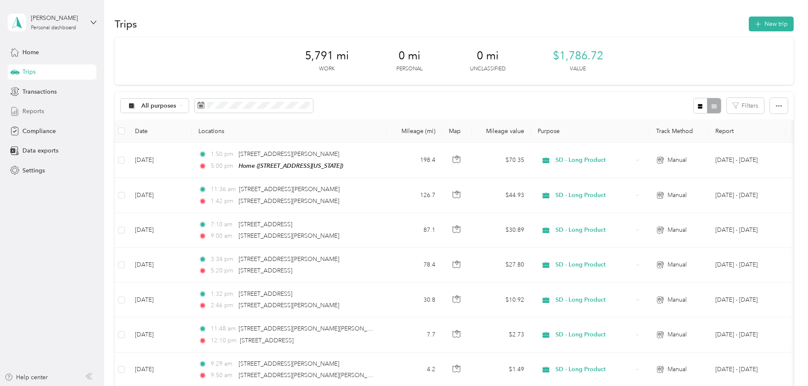
drag, startPoint x: 55, startPoint y: 94, endPoint x: 50, endPoint y: 109, distance: 15.5
click at [50, 109] on div "Home Trips Transactions Reports Compliance Data exports Settings" at bounding box center [52, 110] width 89 height 133
click at [50, 109] on div "Reports" at bounding box center [52, 111] width 89 height 15
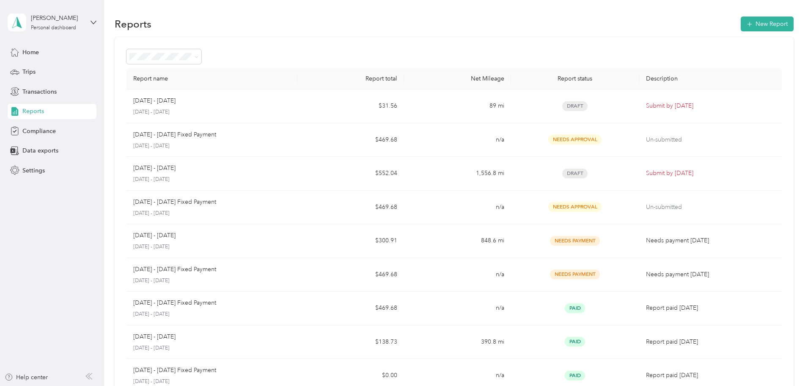
click at [435, 48] on div "Report name Report total Net Mileage Report status Description [DATE] - [DATE] …" at bounding box center [454, 249] width 679 height 425
click at [36, 48] on span "Home" at bounding box center [30, 52] width 17 height 9
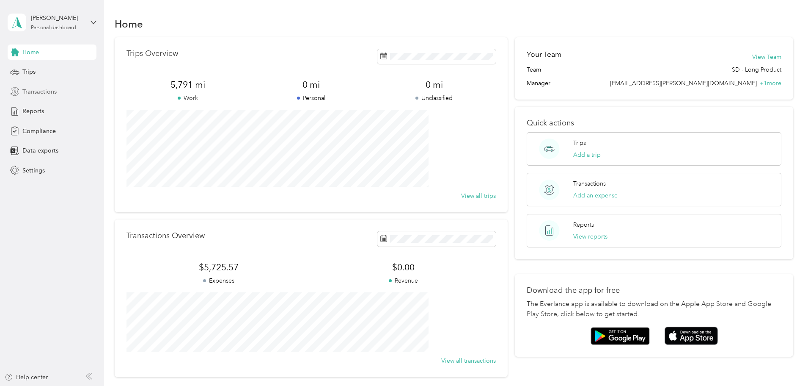
click at [48, 95] on span "Transactions" at bounding box center [39, 91] width 34 height 9
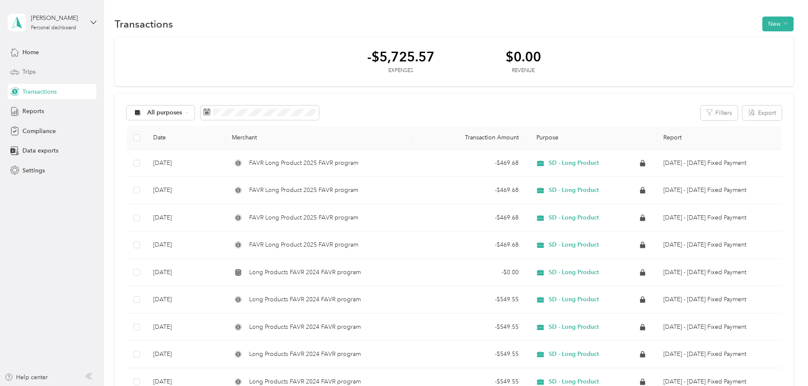
click at [32, 74] on span "Trips" at bounding box center [28, 71] width 13 height 9
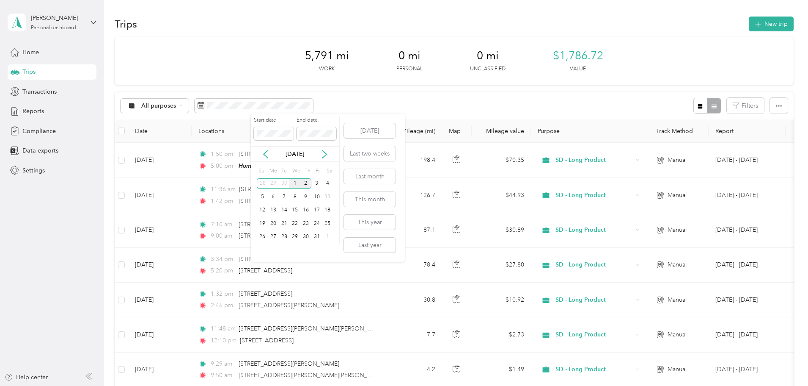
click at [294, 183] on div "1" at bounding box center [294, 183] width 11 height 11
click at [305, 182] on div "2" at bounding box center [305, 183] width 11 height 11
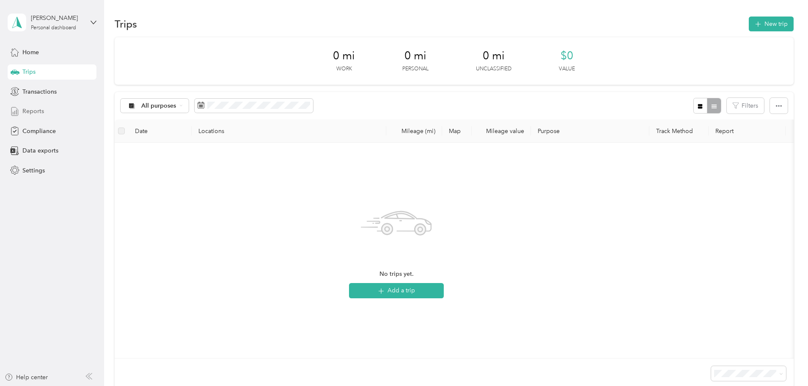
click at [36, 113] on span "Reports" at bounding box center [33, 111] width 22 height 9
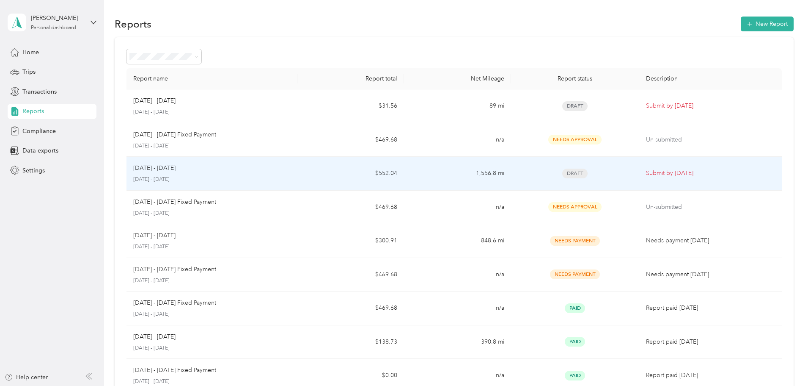
click at [436, 169] on td "1,556.8 mi" at bounding box center [457, 174] width 107 height 34
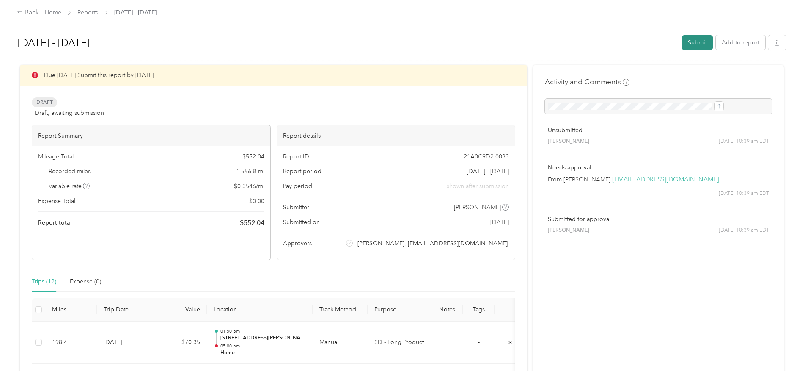
click at [682, 41] on button "Submit" at bounding box center [697, 42] width 31 height 15
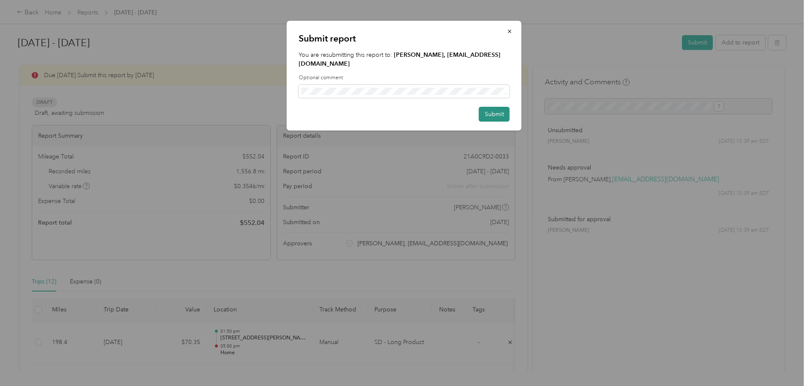
click at [494, 111] on button "Submit" at bounding box center [494, 114] width 31 height 15
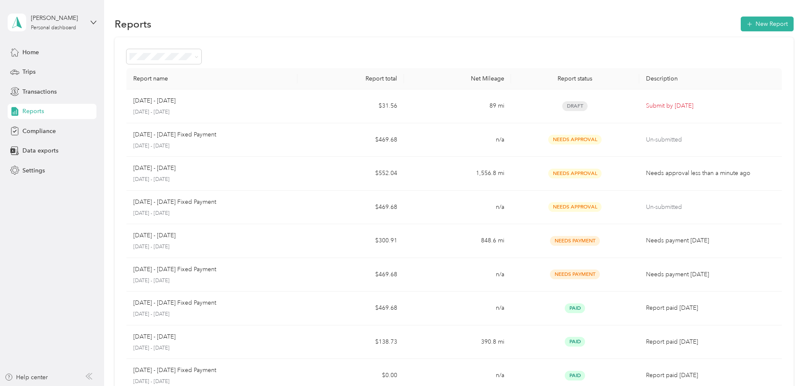
click at [416, 47] on div "Report name Report total Net Mileage Report status Description [DATE] - [DATE] …" at bounding box center [454, 249] width 679 height 425
click at [424, 44] on div "Report name Report total Net Mileage Report status Description [DATE] - [DATE] …" at bounding box center [454, 249] width 679 height 425
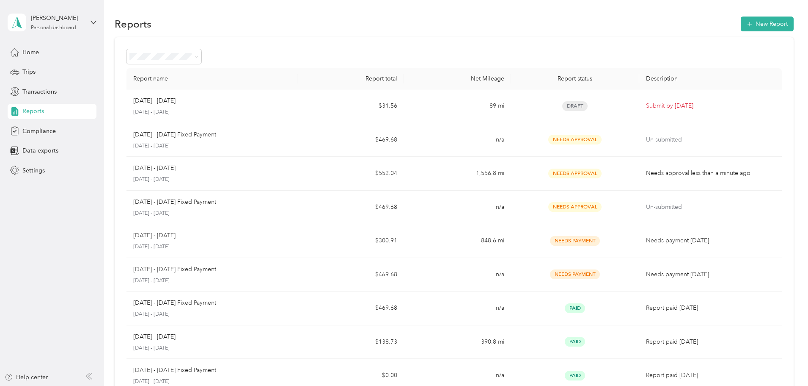
click at [432, 52] on div at bounding box center [455, 56] width 656 height 15
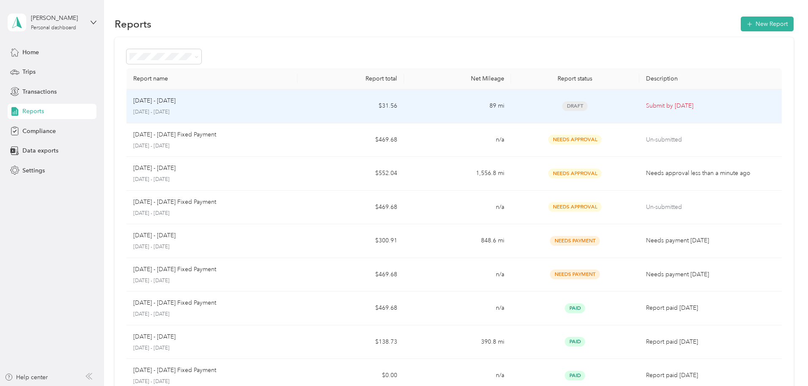
click at [435, 106] on td "89 mi" at bounding box center [457, 106] width 107 height 34
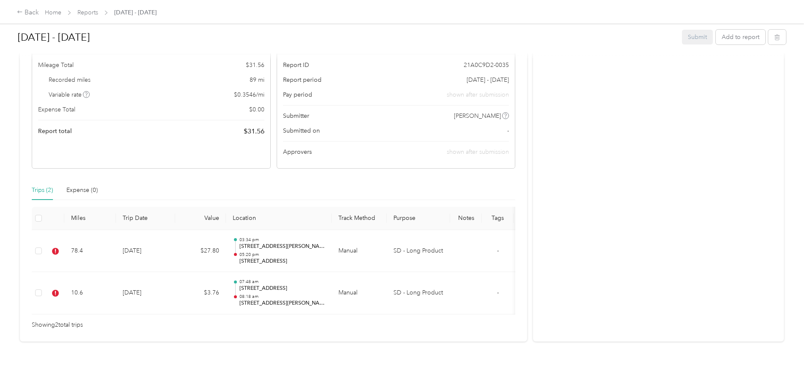
scroll to position [104, 0]
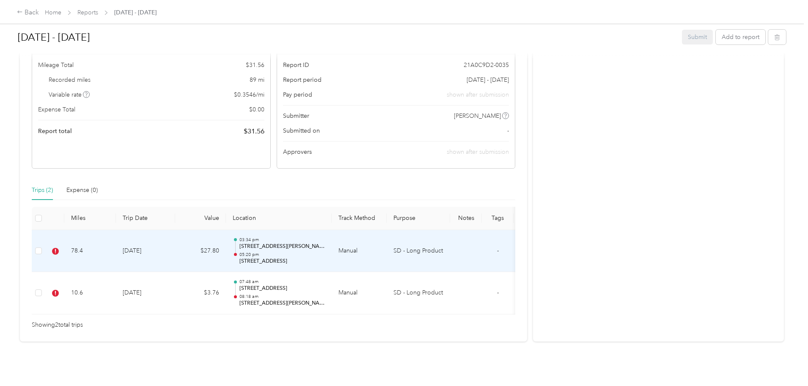
click at [175, 242] on td "[DATE]" at bounding box center [145, 251] width 59 height 42
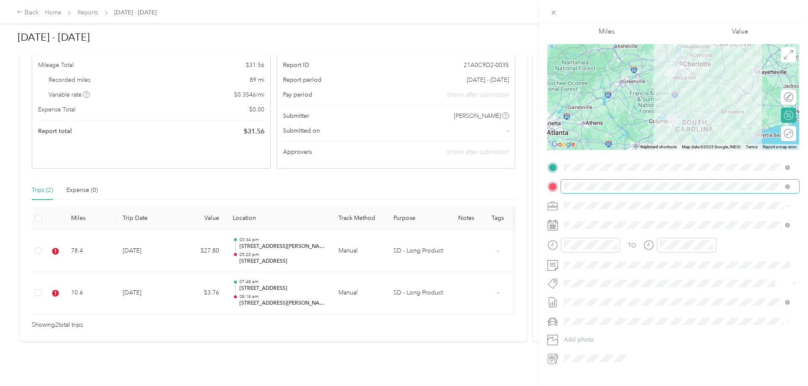
scroll to position [59, 0]
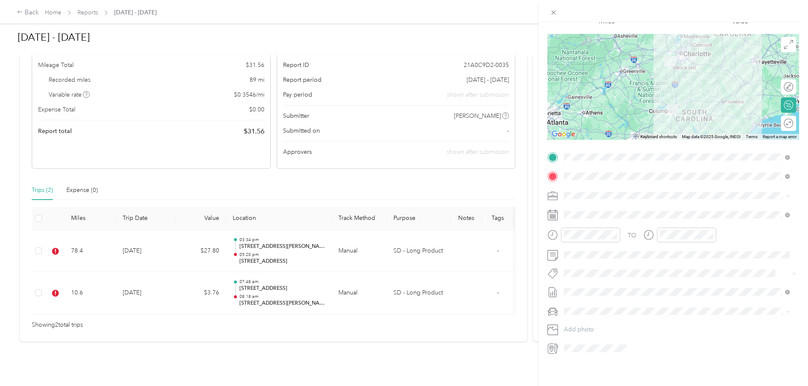
click at [641, 273] on div "TO Add photo" at bounding box center [674, 252] width 252 height 204
click at [787, 289] on icon at bounding box center [788, 291] width 5 height 5
click at [638, 301] on span "None" at bounding box center [677, 300] width 220 height 8
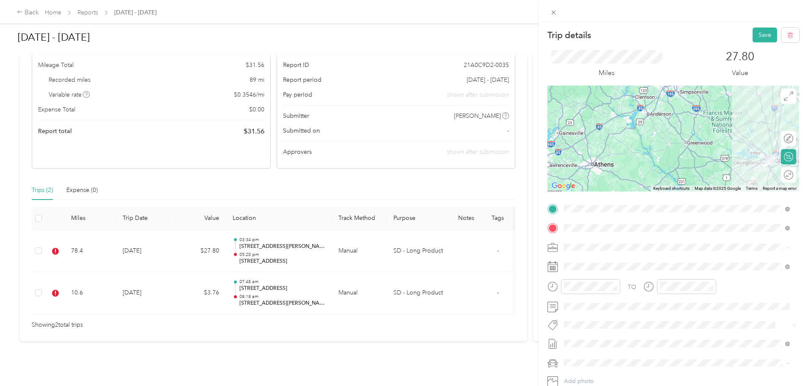
scroll to position [0, 0]
click at [758, 33] on button "Save" at bounding box center [765, 35] width 25 height 15
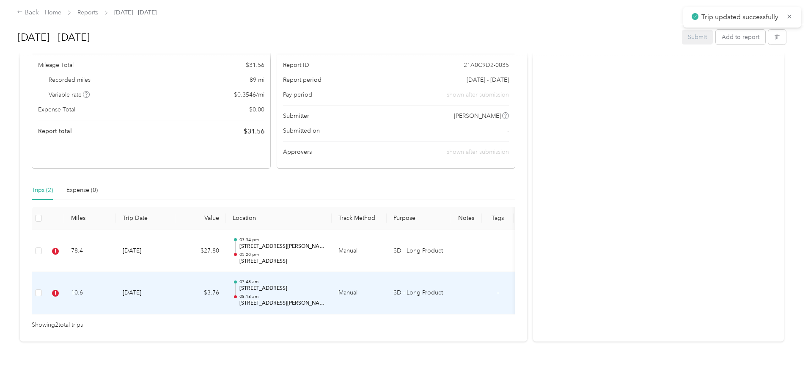
click at [175, 279] on td "[DATE]" at bounding box center [145, 293] width 59 height 42
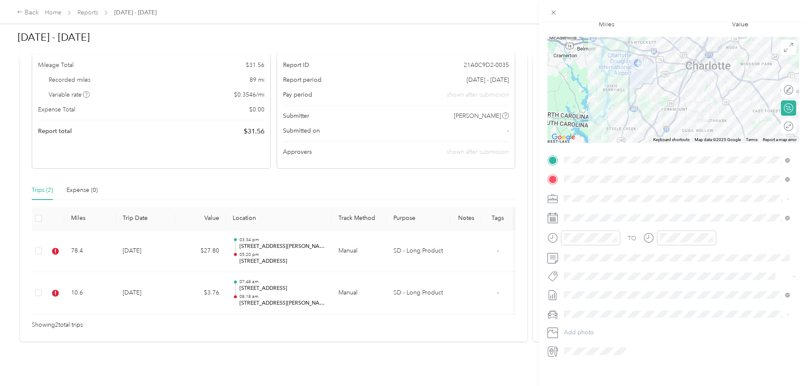
scroll to position [59, 0]
click at [789, 289] on icon at bounding box center [788, 291] width 5 height 5
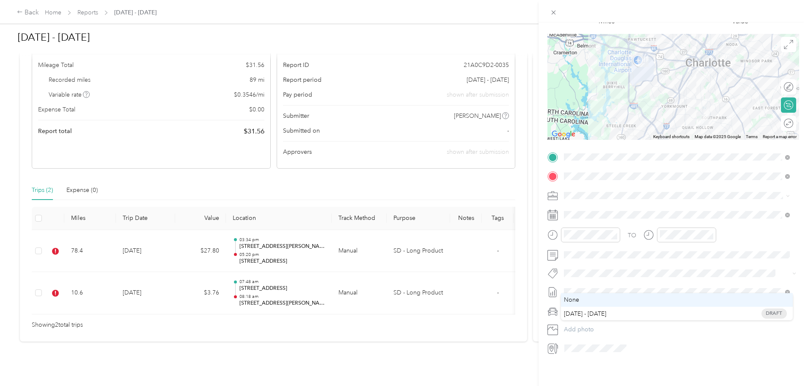
click at [687, 303] on span "None" at bounding box center [677, 300] width 220 height 8
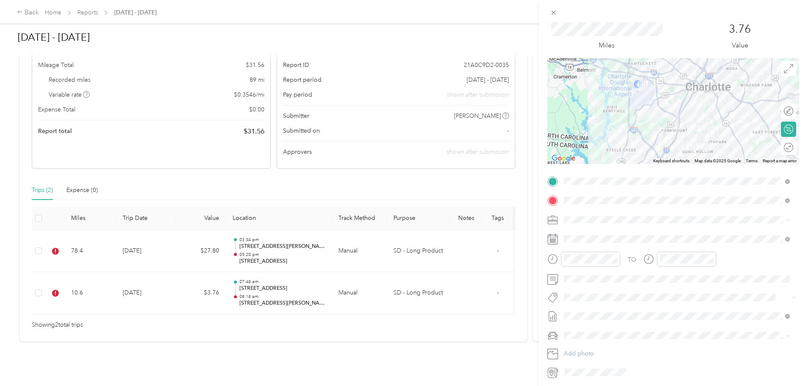
scroll to position [0, 0]
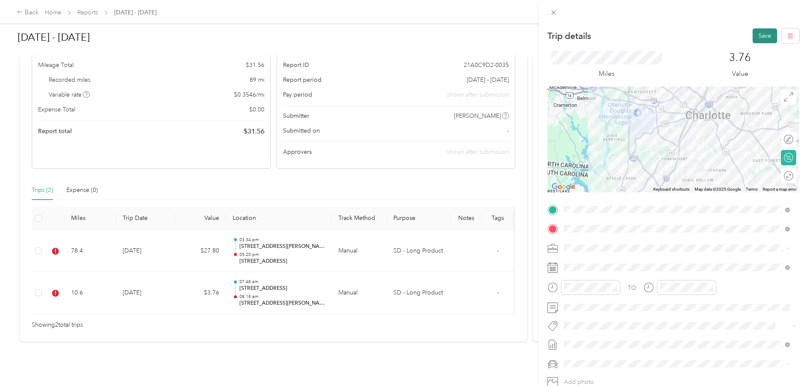
click at [756, 32] on button "Save" at bounding box center [765, 35] width 25 height 15
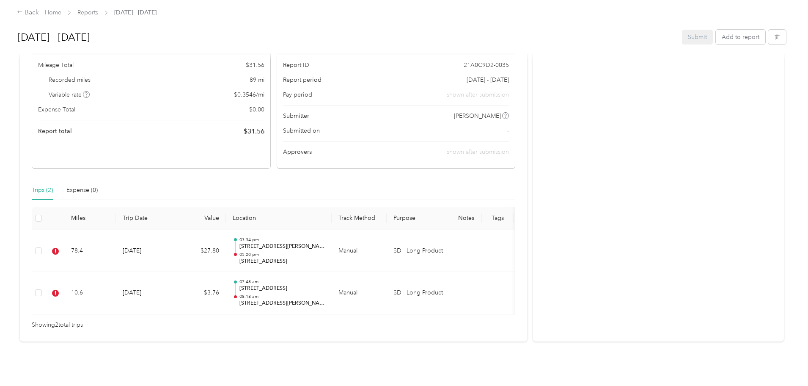
click at [299, 180] on div "Trips (2) Expense (0)" at bounding box center [274, 189] width 484 height 19
click at [289, 180] on div "Trips (2) Expense (0)" at bounding box center [274, 189] width 484 height 19
click at [295, 166] on div "One or more trips or transactions are outside the report period, please remove …" at bounding box center [273, 157] width 507 height 368
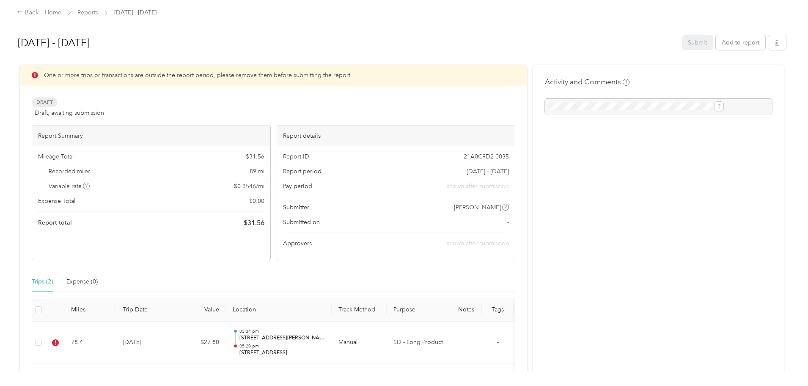
click at [102, 18] on div "Back Home Reports Oct 1 - 31, 2025" at bounding box center [404, 12] width 808 height 24
click at [39, 14] on div "Back" at bounding box center [28, 13] width 22 height 10
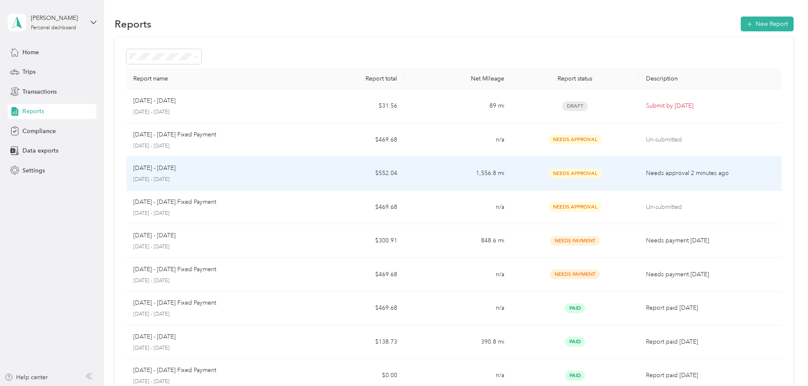
click at [440, 177] on td "1,556.8 mi" at bounding box center [457, 174] width 107 height 34
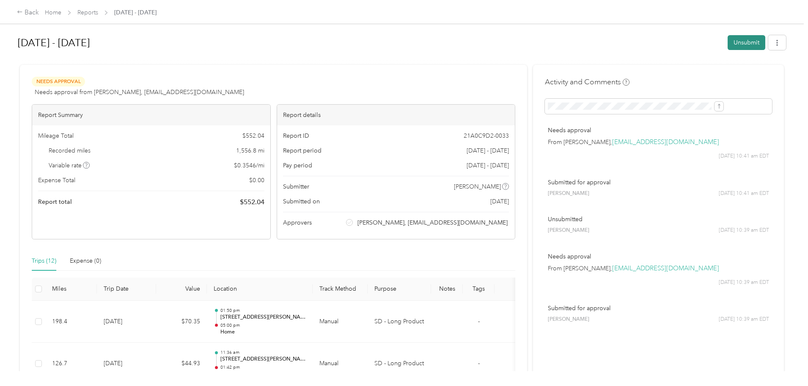
click at [728, 42] on button "Unsubmit" at bounding box center [747, 42] width 38 height 15
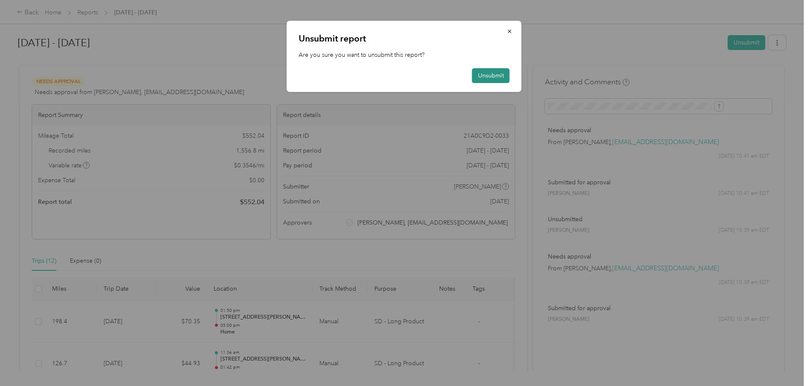
click at [492, 76] on button "Unsubmit" at bounding box center [491, 75] width 38 height 15
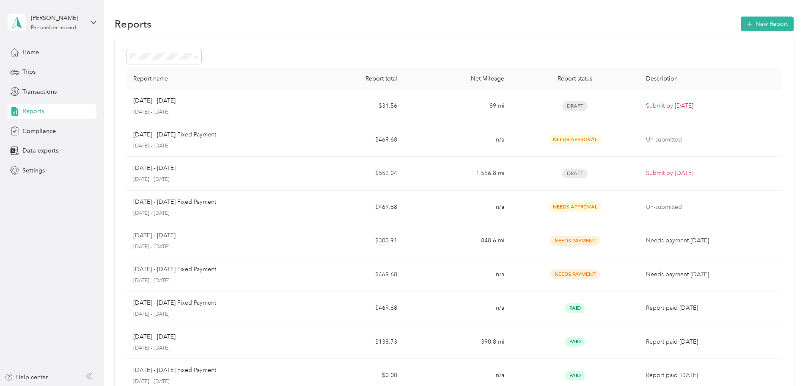
click at [459, 33] on section "Reports New Report Report name Report total Net Mileage Report status Descripti…" at bounding box center [454, 238] width 679 height 447
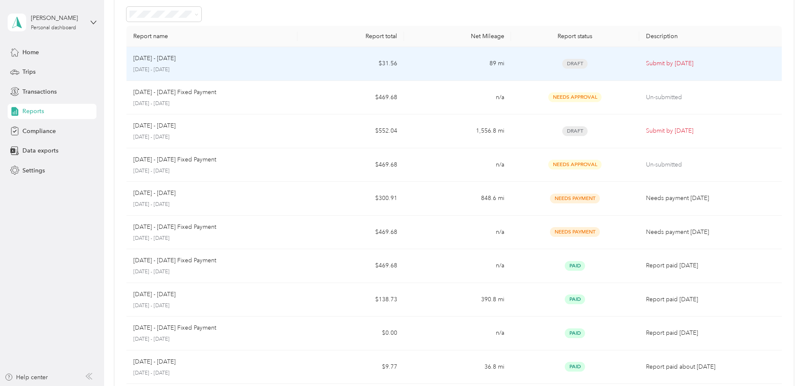
click at [434, 66] on td "89 mi" at bounding box center [457, 64] width 107 height 34
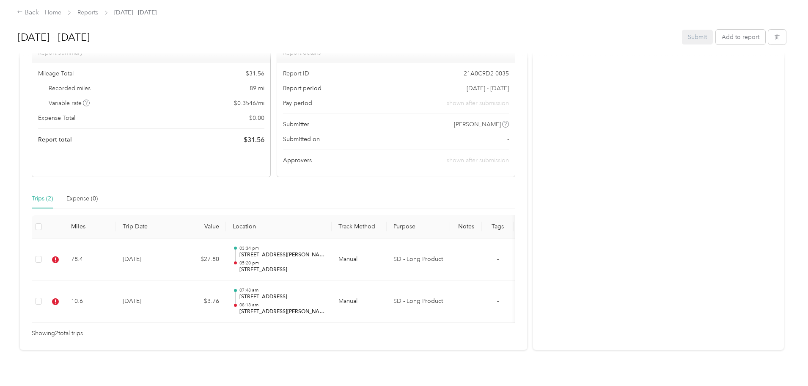
scroll to position [104, 0]
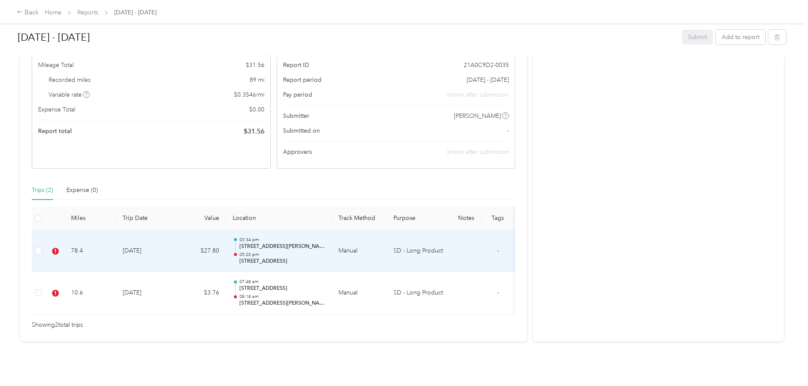
click at [64, 242] on td at bounding box center [54, 251] width 19 height 42
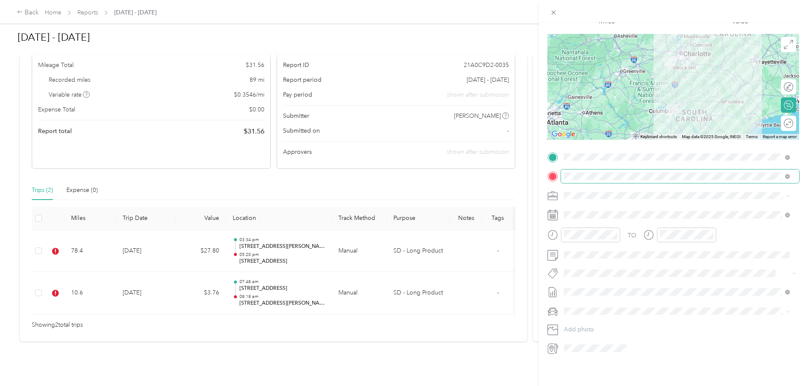
scroll to position [59, 0]
click at [603, 327] on span "[DATE] - [DATE]" at bounding box center [585, 325] width 42 height 9
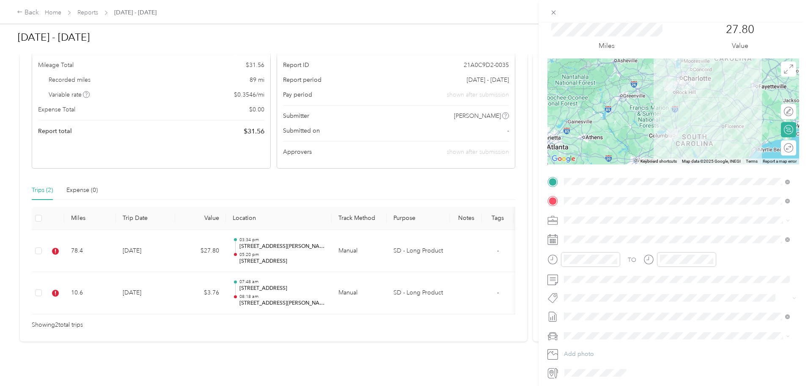
scroll to position [0, 0]
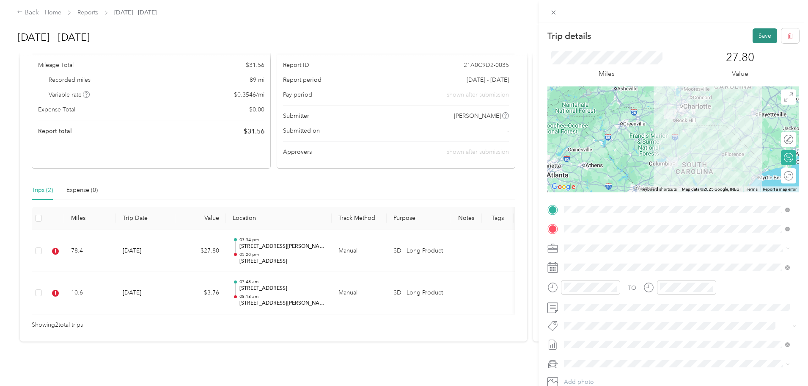
click at [758, 31] on button "Save" at bounding box center [765, 35] width 25 height 15
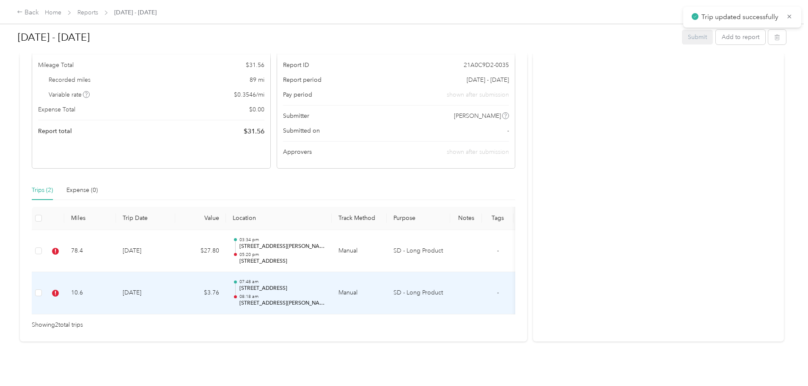
click at [226, 280] on td "$3.76" at bounding box center [200, 293] width 51 height 42
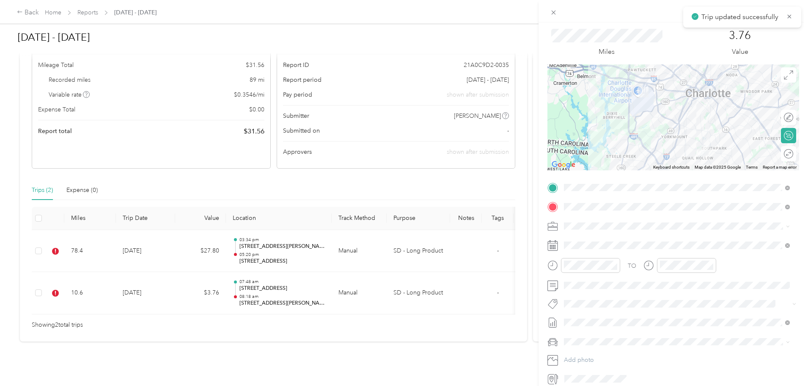
scroll to position [59, 0]
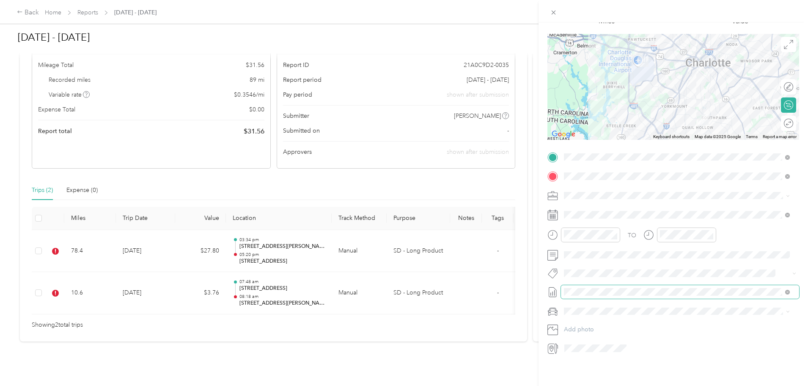
click at [630, 291] on span at bounding box center [680, 292] width 238 height 14
click at [609, 325] on span "Sep 1 - 30, 2025 Draft" at bounding box center [677, 324] width 220 height 8
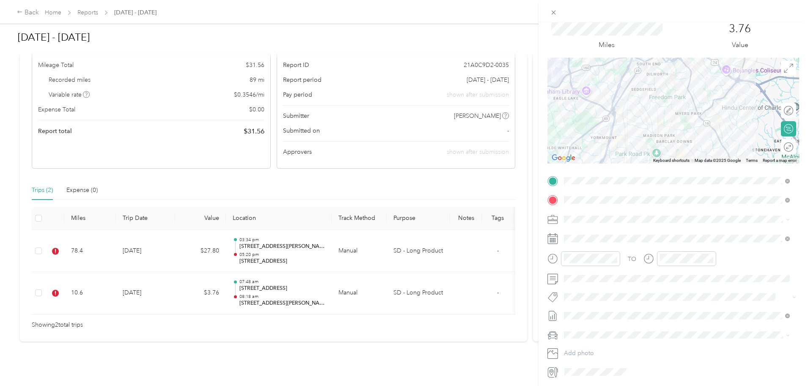
scroll to position [0, 0]
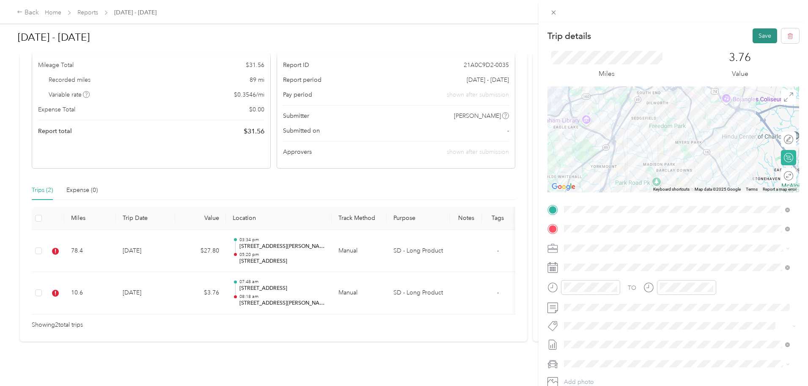
click at [756, 31] on button "Save" at bounding box center [765, 35] width 25 height 15
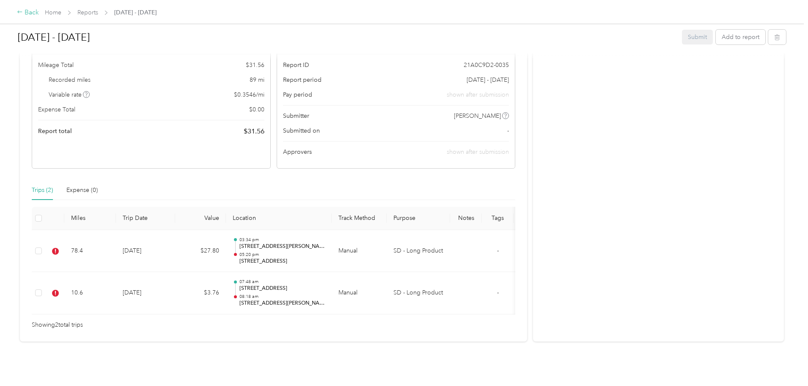
click at [39, 11] on div "Back" at bounding box center [28, 13] width 22 height 10
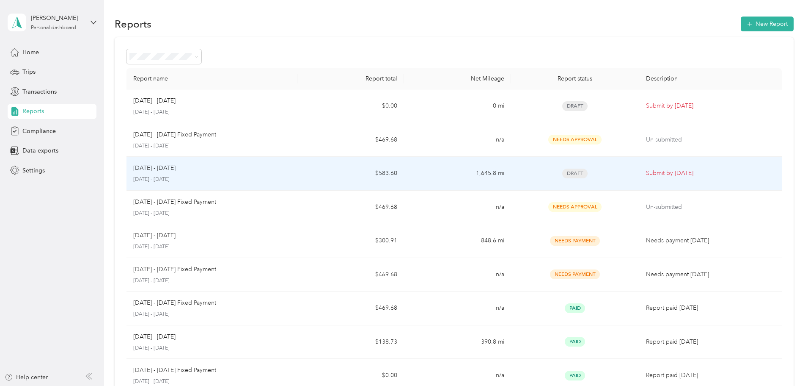
click at [430, 171] on td "1,645.8 mi" at bounding box center [457, 174] width 107 height 34
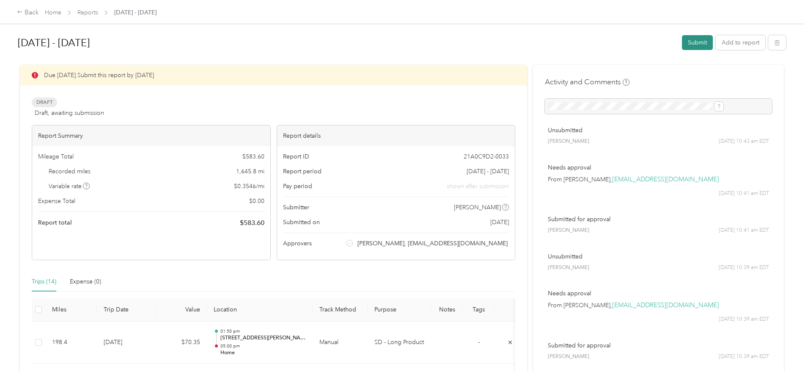
click at [682, 40] on button "Submit" at bounding box center [697, 42] width 31 height 15
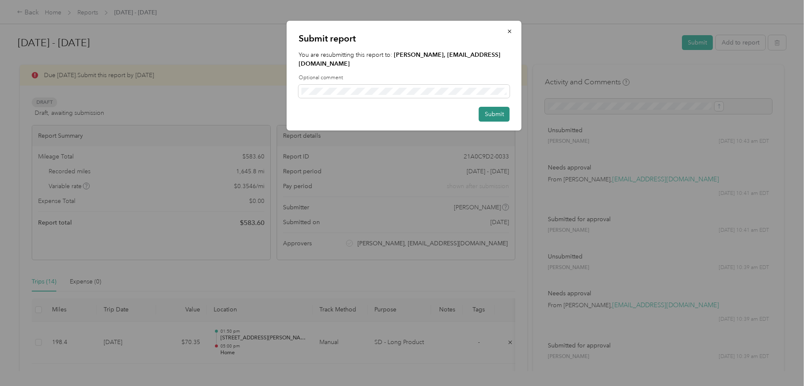
click at [491, 109] on button "Submit" at bounding box center [494, 114] width 31 height 15
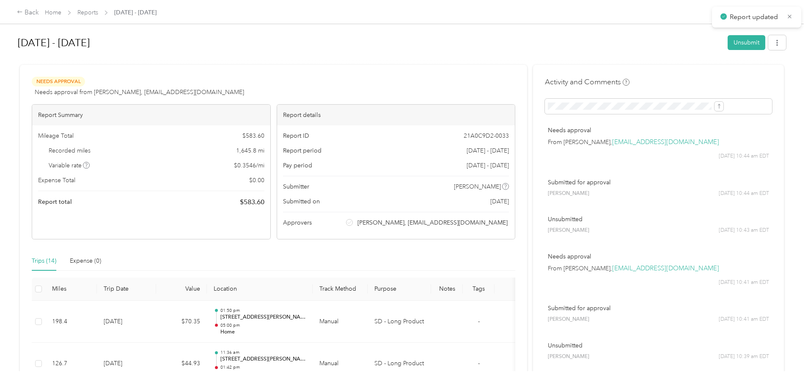
click at [415, 80] on div "Needs Approval Needs approval from Jordan Burkholder, success+sdlongproduct@eve…" at bounding box center [274, 87] width 484 height 20
click at [379, 80] on div "Needs Approval Needs approval from Jordan Burkholder, success+sdlongproduct@eve…" at bounding box center [274, 87] width 484 height 20
click at [352, 84] on div "Needs Approval Needs approval from Jordan Burkholder, success+sdlongproduct@eve…" at bounding box center [274, 87] width 484 height 20
click at [385, 83] on div "Needs Approval Needs approval from Jordan Burkholder, success+sdlongproduct@eve…" at bounding box center [274, 87] width 484 height 20
click at [39, 11] on div "Back" at bounding box center [28, 13] width 22 height 10
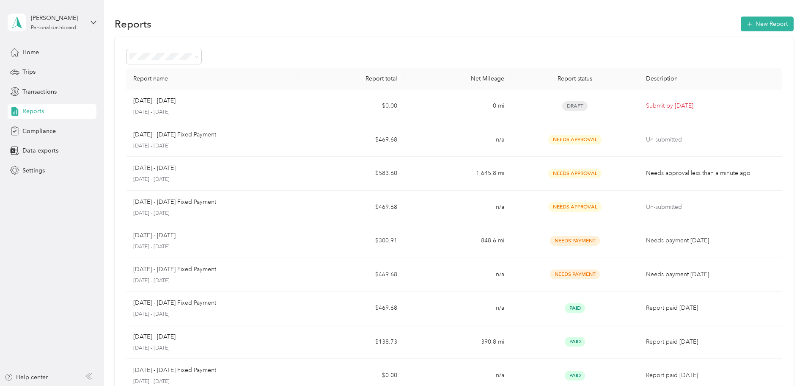
click at [430, 47] on div "Report name Report total Net Mileage Report status Description Oct 1 - 31, 2025…" at bounding box center [454, 249] width 679 height 425
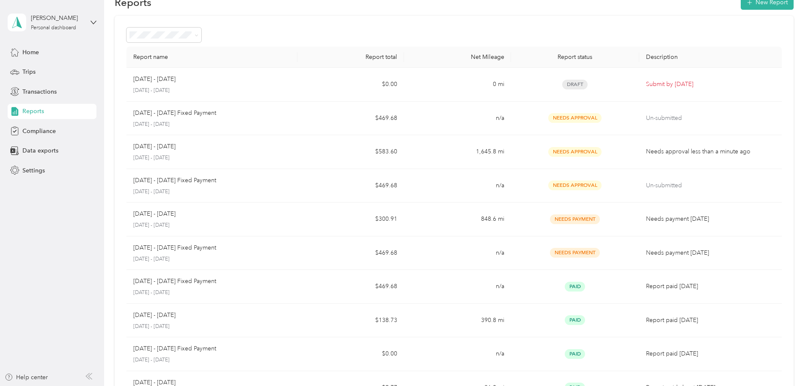
scroll to position [42, 0]
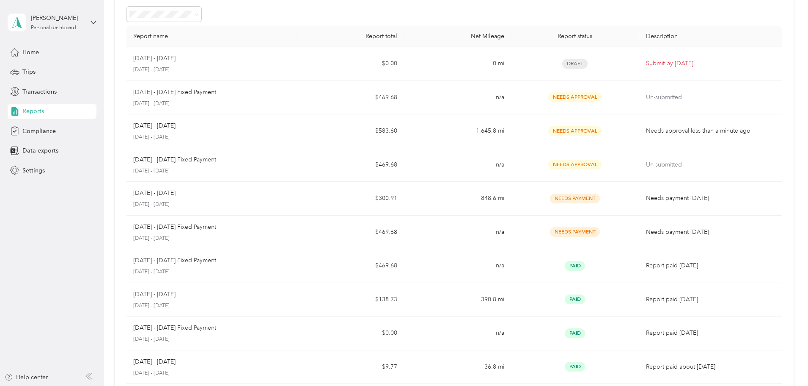
click at [756, 193] on div "Report name Report total Net Mileage Report status Description Oct 1 - 31, 2025…" at bounding box center [454, 207] width 679 height 425
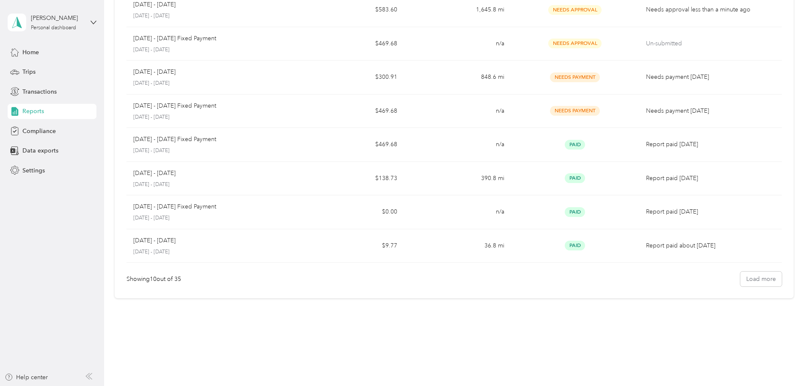
scroll to position [0, 0]
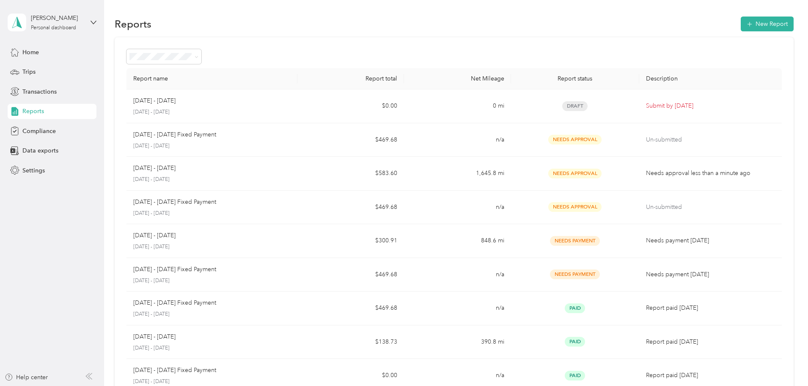
click at [752, 201] on div "Report name Report total Net Mileage Report status Description Oct 1 - 31, 2025…" at bounding box center [454, 249] width 679 height 425
click at [404, 34] on section "Reports New Report Report name Report total Net Mileage Report status Descripti…" at bounding box center [454, 238] width 679 height 447
